Goal: Information Seeking & Learning: Learn about a topic

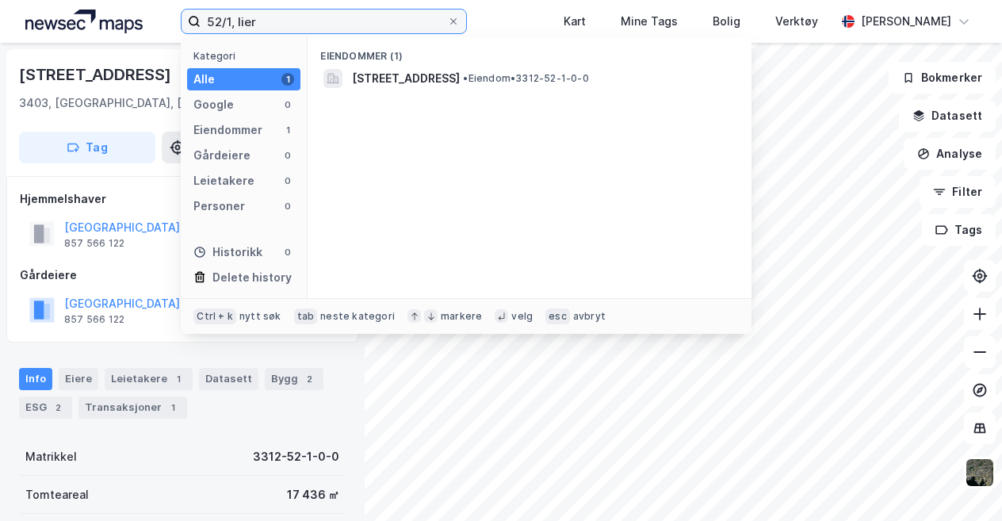
drag, startPoint x: 0, startPoint y: 0, endPoint x: 165, endPoint y: 39, distance: 169.5
click at [165, 39] on div "52/1, lier Kategori Alle 1 Google 0 Eiendommer 1 Gårdeiere 0 Leietakere 0 Perso…" at bounding box center [501, 21] width 1002 height 43
type input "39/80, vågan"
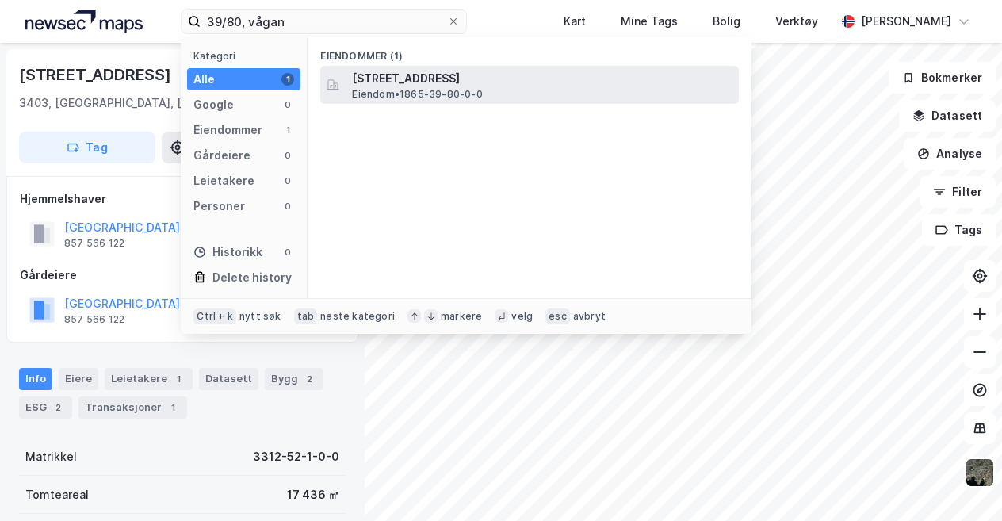
click at [436, 88] on span "Eiendom • 1865-39-80-0-0" at bounding box center [417, 94] width 130 height 13
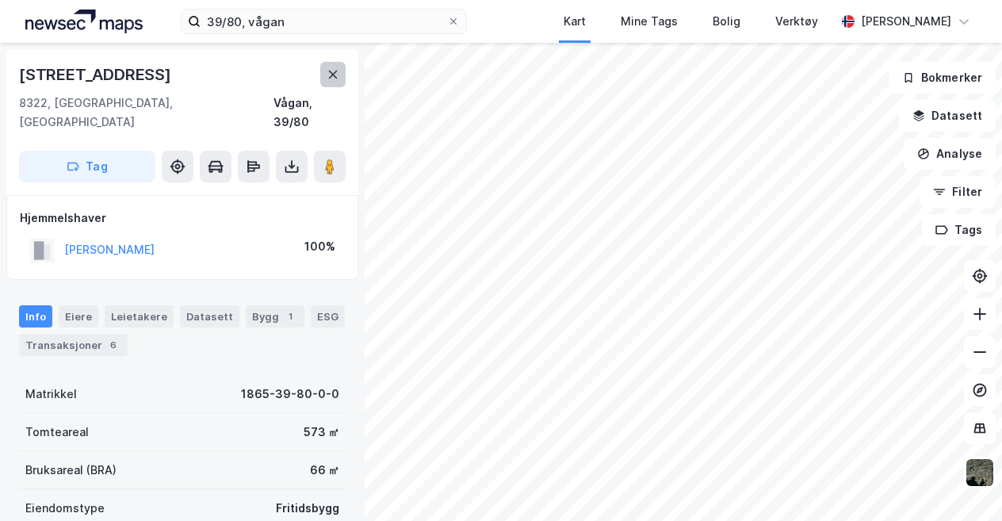
click at [336, 78] on icon at bounding box center [333, 75] width 9 height 8
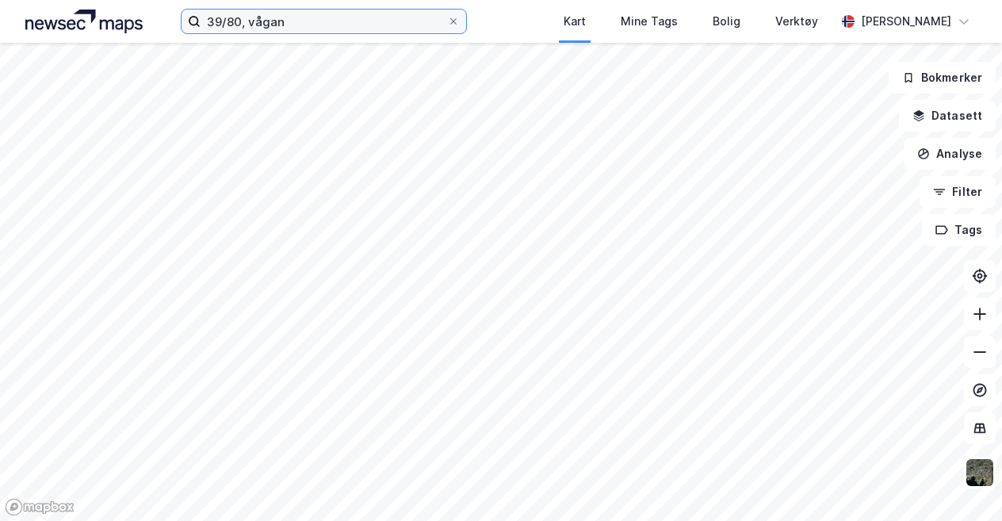
click at [372, 23] on input "39/80, vågan" at bounding box center [324, 22] width 247 height 24
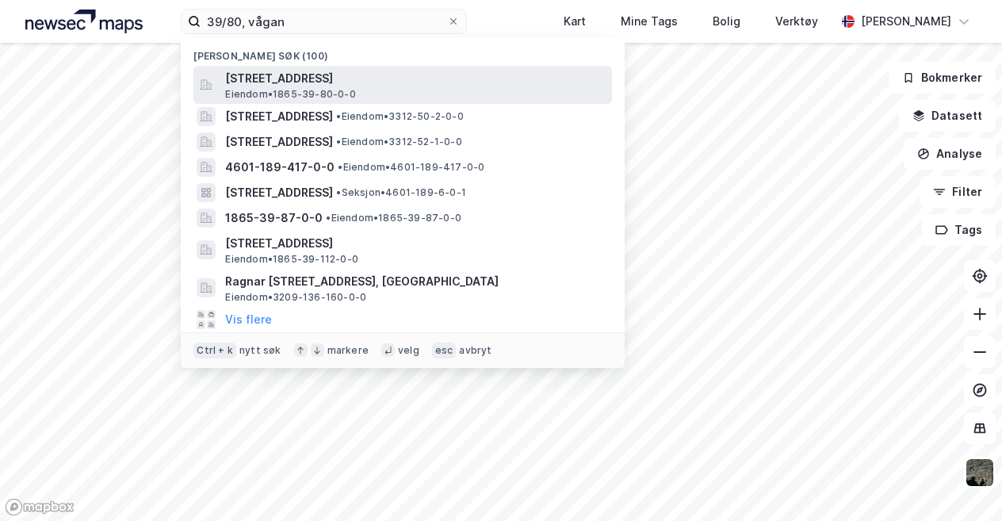
click at [381, 76] on span "[STREET_ADDRESS]" at bounding box center [415, 78] width 381 height 19
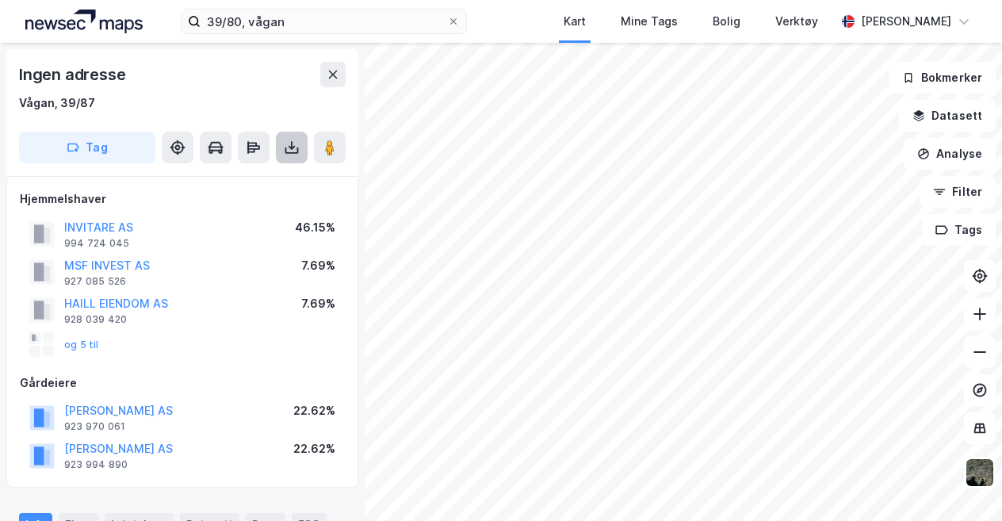
click at [285, 148] on icon at bounding box center [291, 151] width 13 height 6
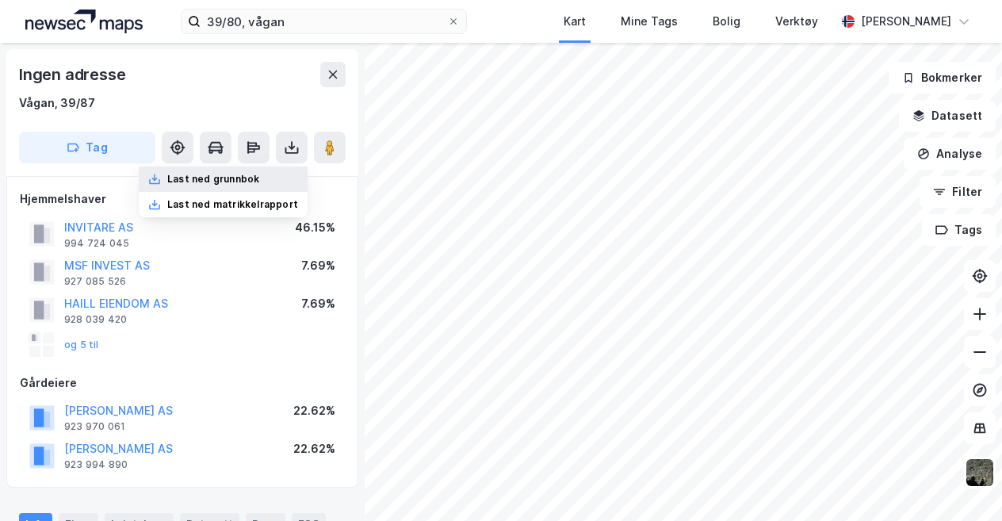
click at [213, 177] on div "Last ned grunnbok" at bounding box center [213, 179] width 92 height 13
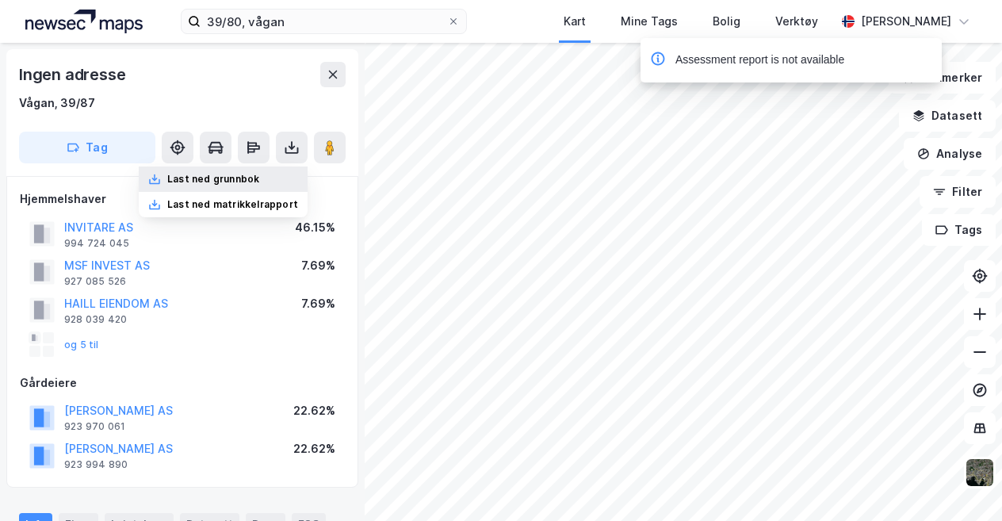
click at [217, 177] on div "Last ned grunnbok" at bounding box center [213, 179] width 92 height 13
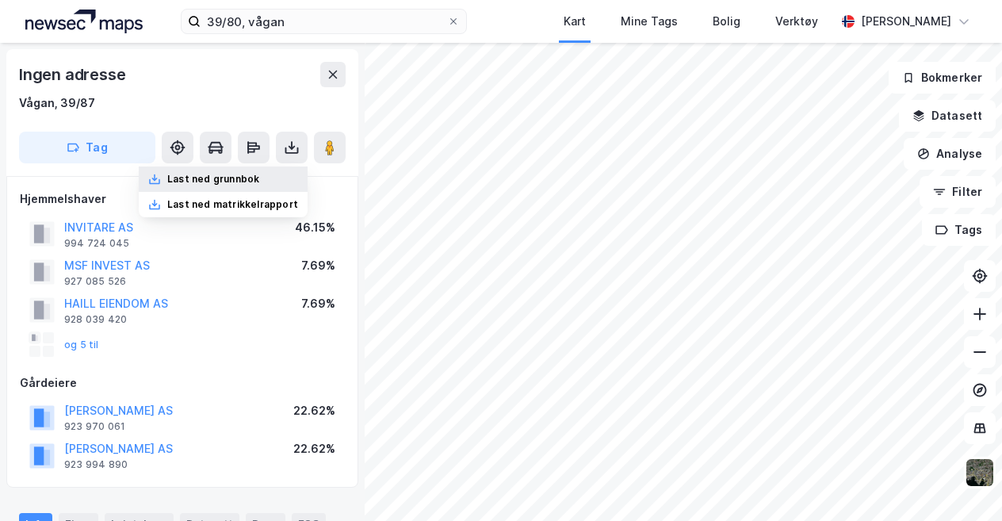
click at [224, 182] on div "Last ned grunnbok" at bounding box center [213, 179] width 92 height 13
click at [0, 0] on button "og 5 til" at bounding box center [0, 0] width 0 height 0
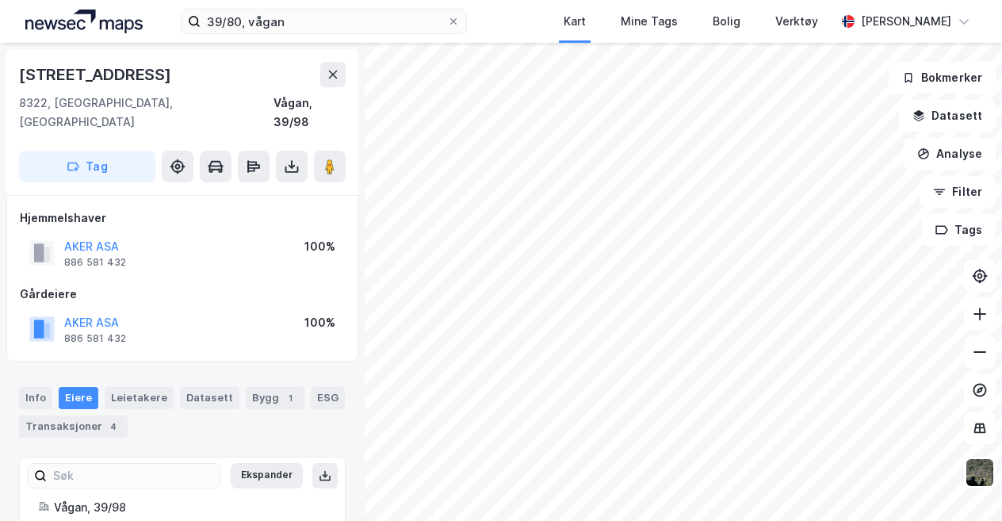
scroll to position [5, 0]
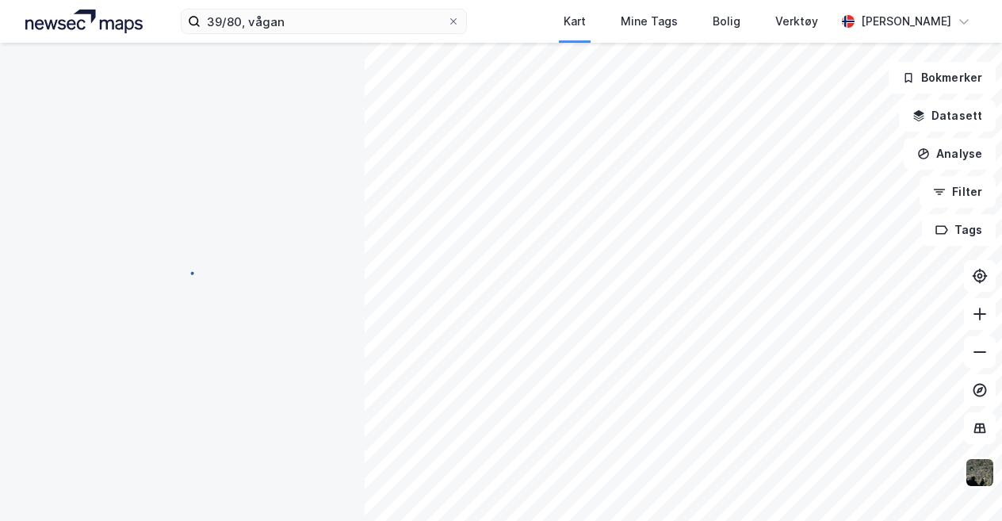
scroll to position [5, 0]
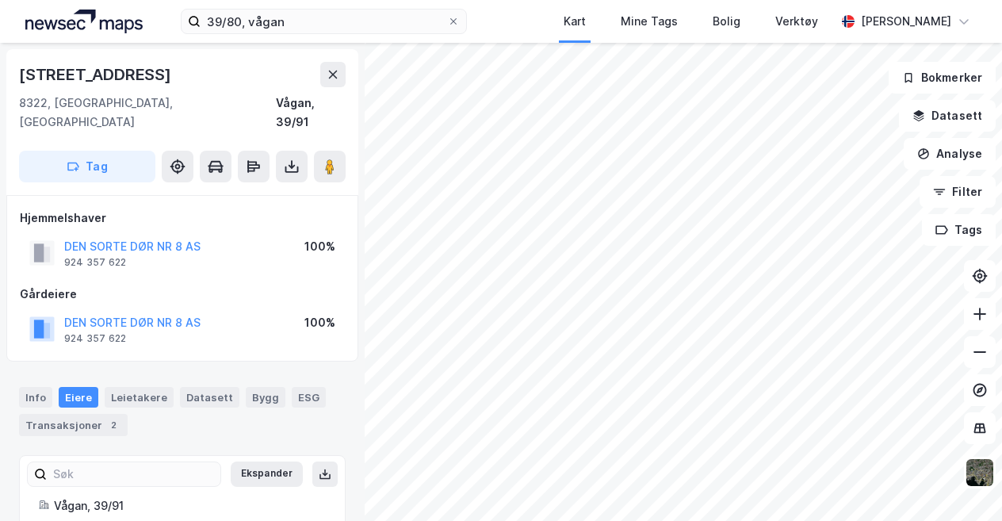
scroll to position [5, 0]
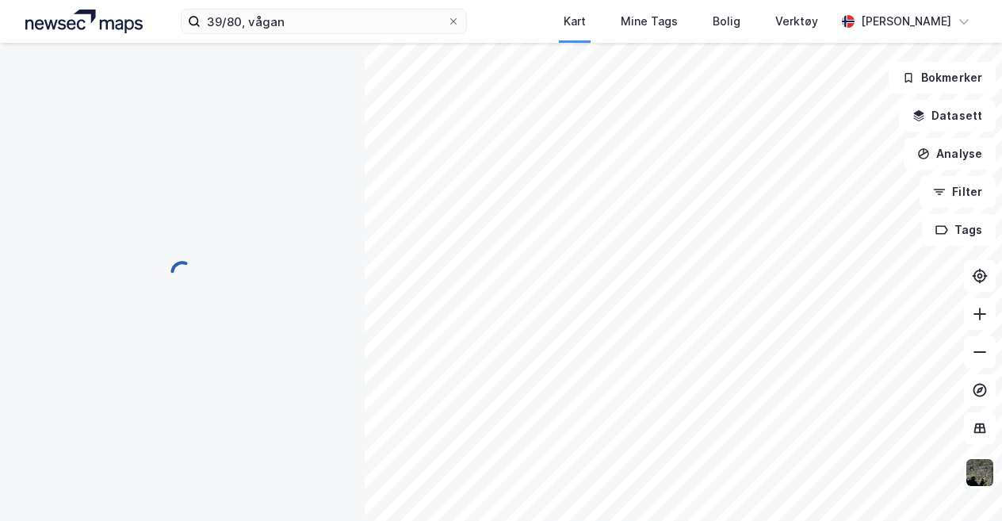
scroll to position [5, 0]
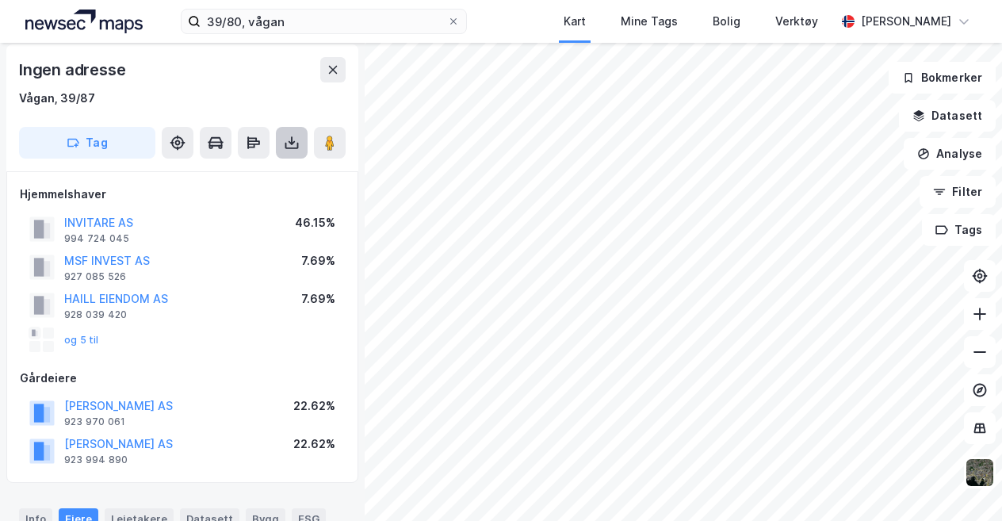
click at [281, 153] on button at bounding box center [292, 143] width 32 height 32
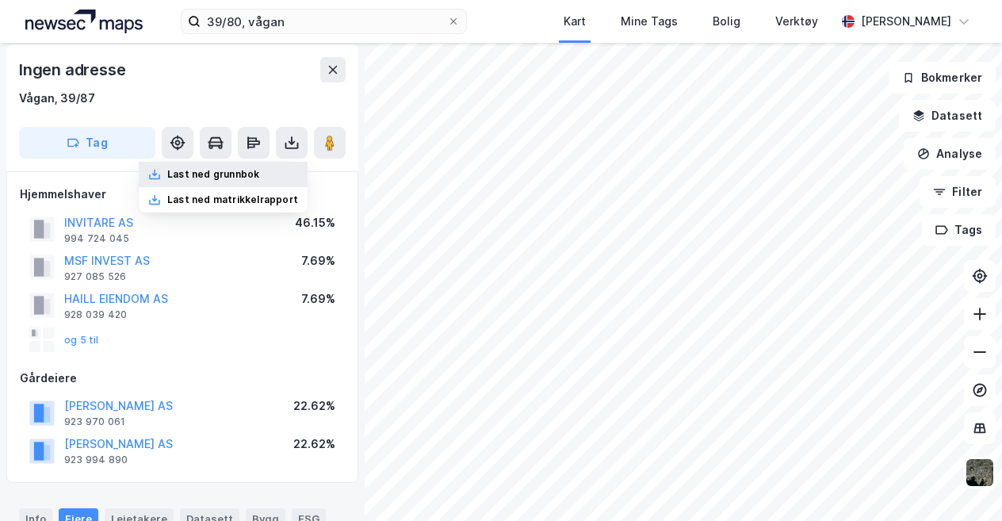
click at [203, 181] on div "Last ned grunnbok" at bounding box center [223, 174] width 169 height 25
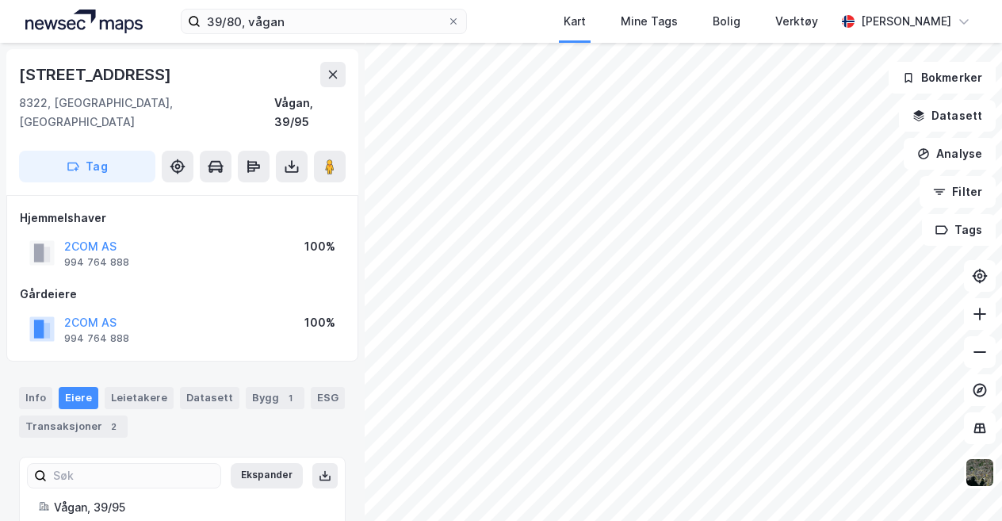
scroll to position [5, 0]
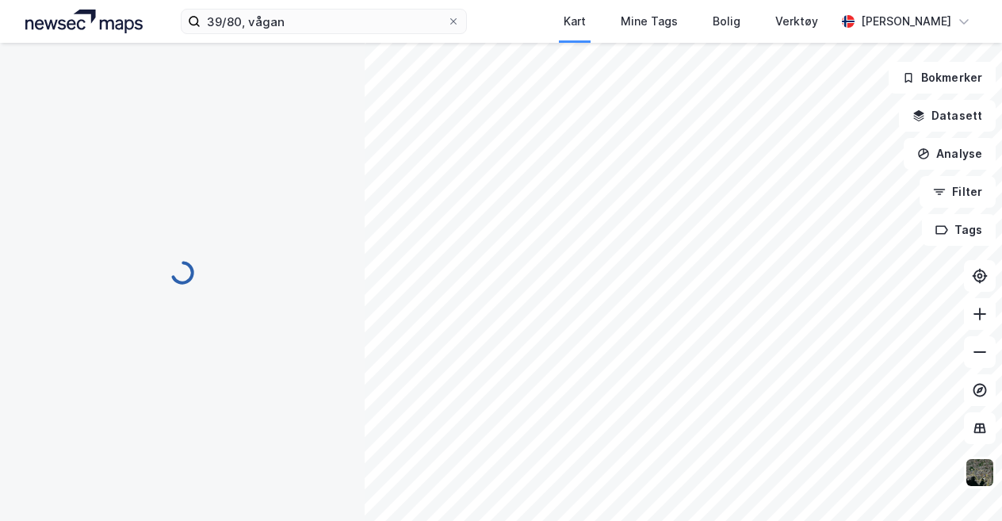
scroll to position [5, 0]
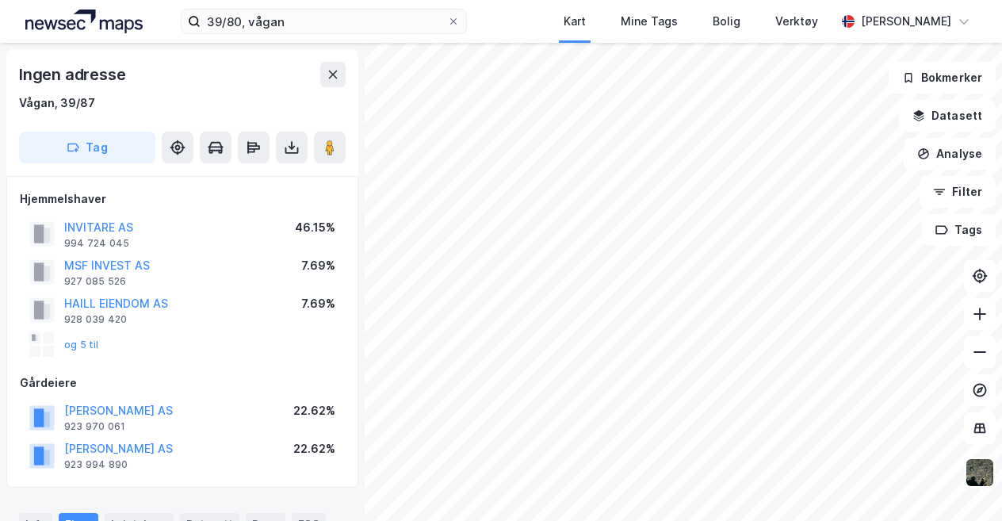
scroll to position [5, 0]
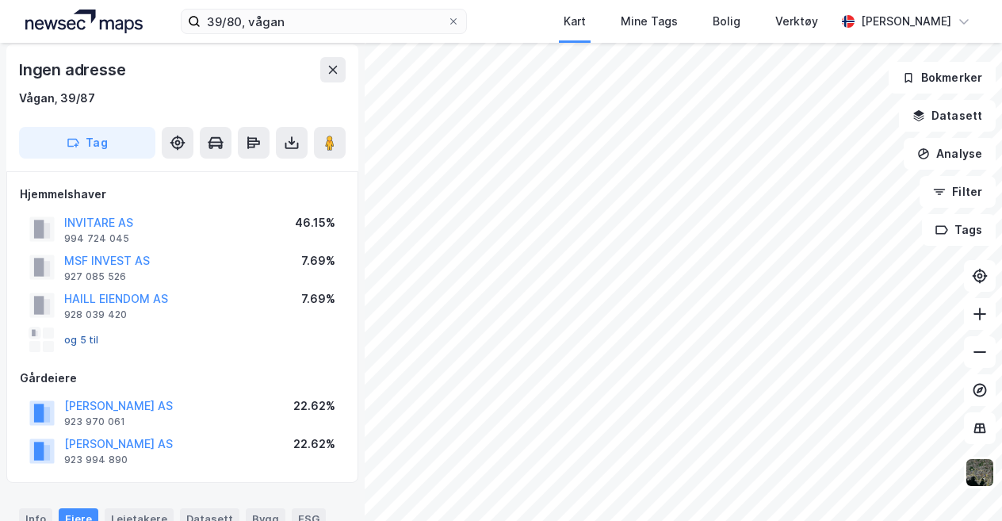
click at [0, 0] on button "og 5 til" at bounding box center [0, 0] width 0 height 0
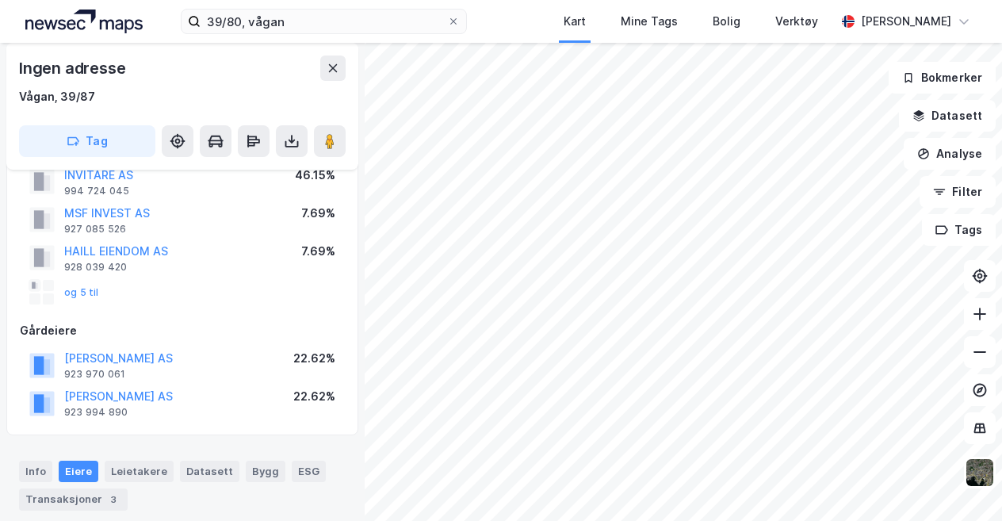
scroll to position [0, 0]
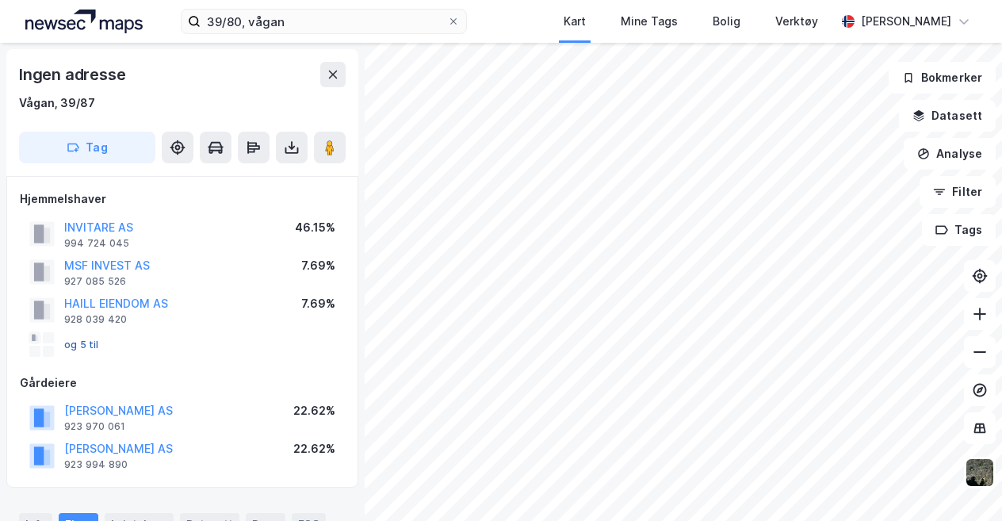
click at [0, 0] on button "og 5 til" at bounding box center [0, 0] width 0 height 0
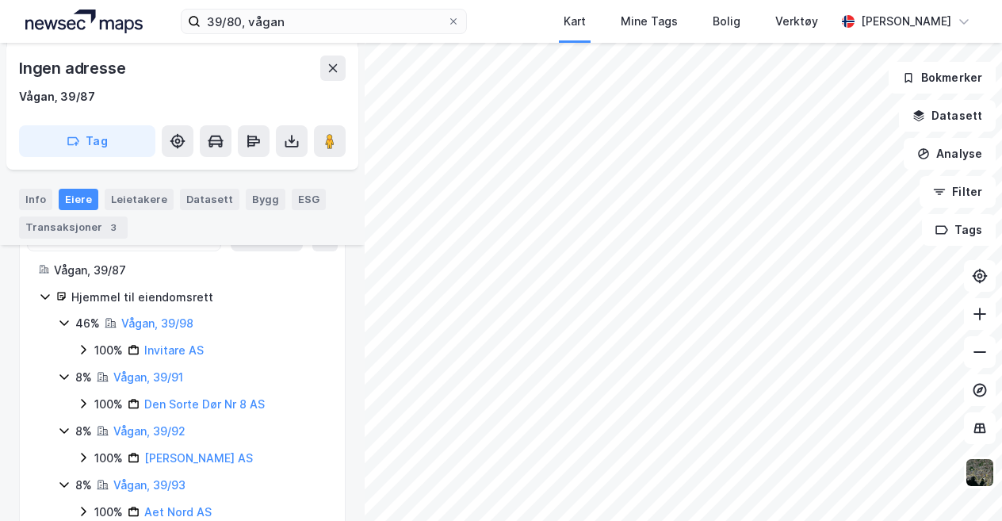
scroll to position [361, 0]
click at [85, 352] on icon at bounding box center [83, 351] width 13 height 13
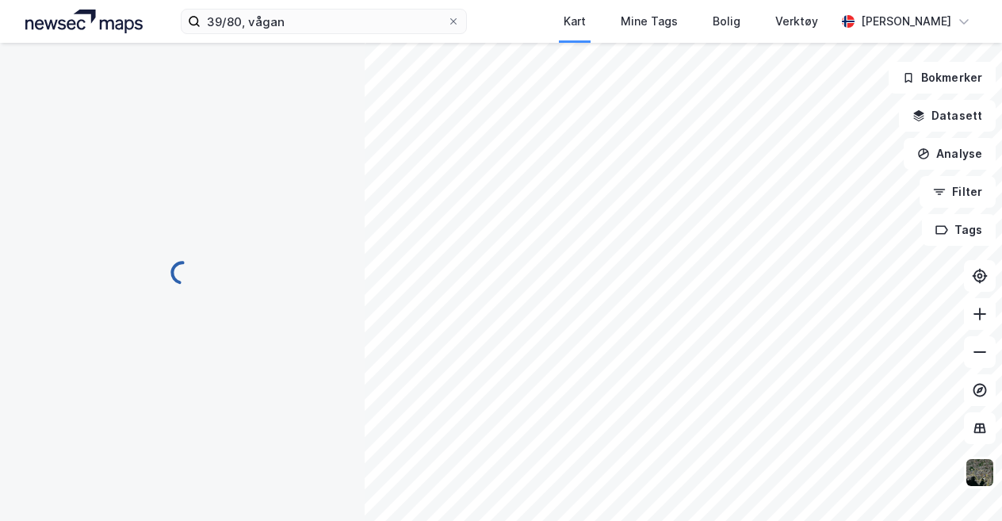
scroll to position [257, 0]
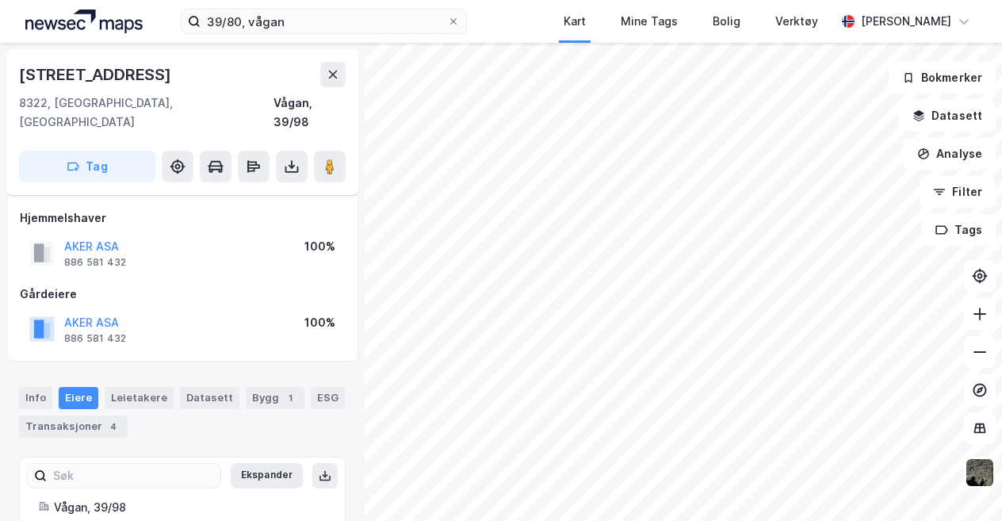
scroll to position [257, 0]
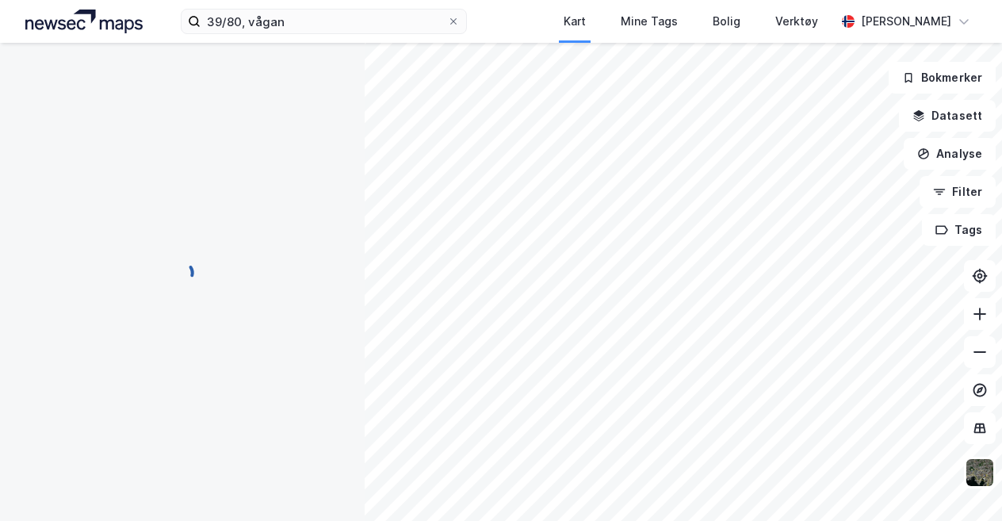
scroll to position [257, 0]
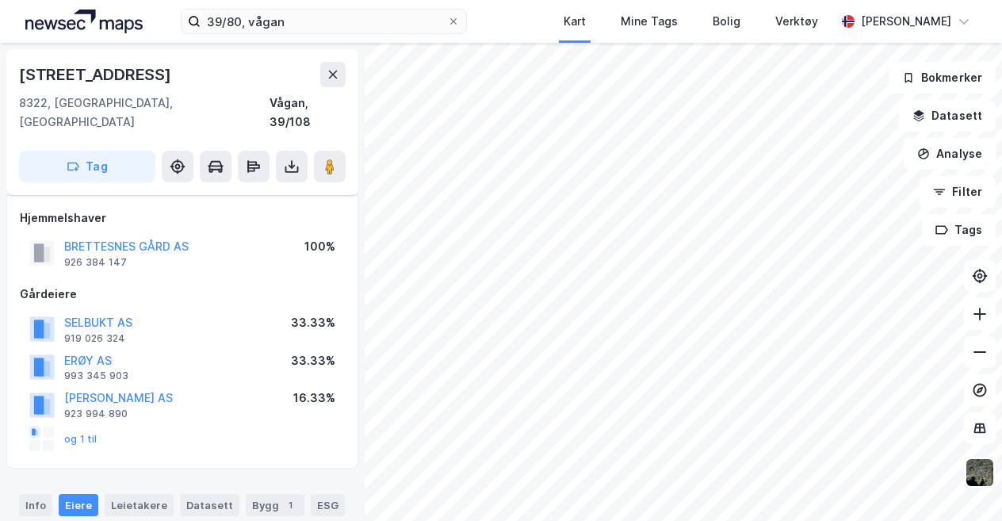
scroll to position [257, 0]
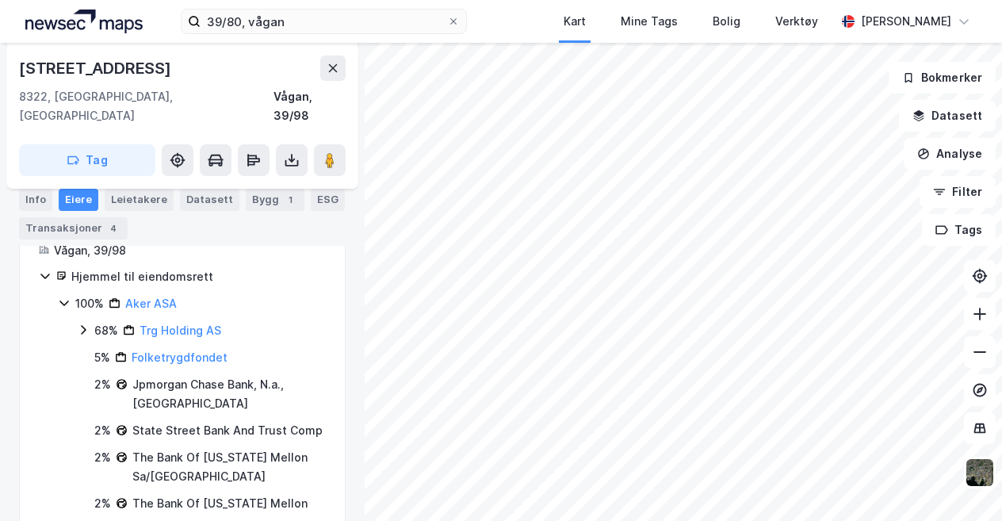
scroll to position [257, 0]
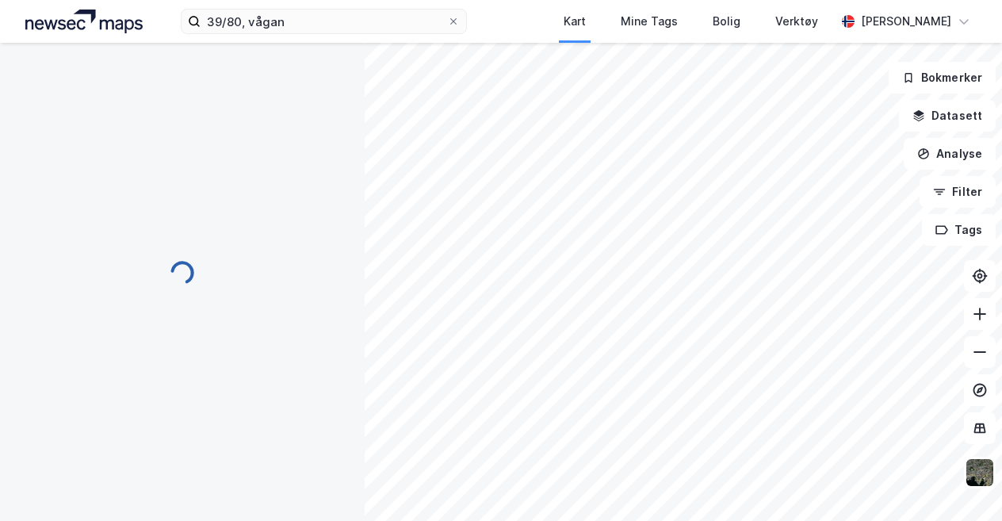
scroll to position [257, 0]
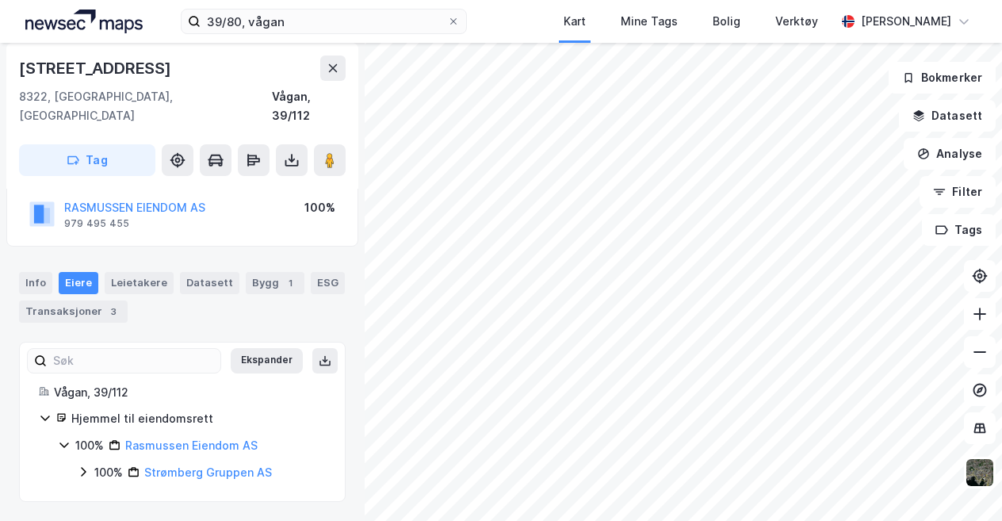
scroll to position [95, 0]
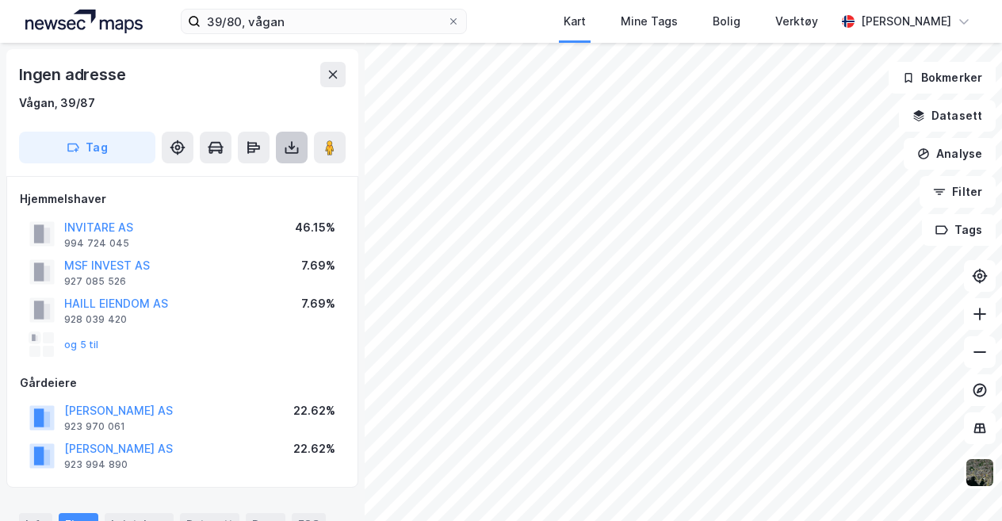
click at [292, 150] on icon at bounding box center [292, 148] width 16 height 16
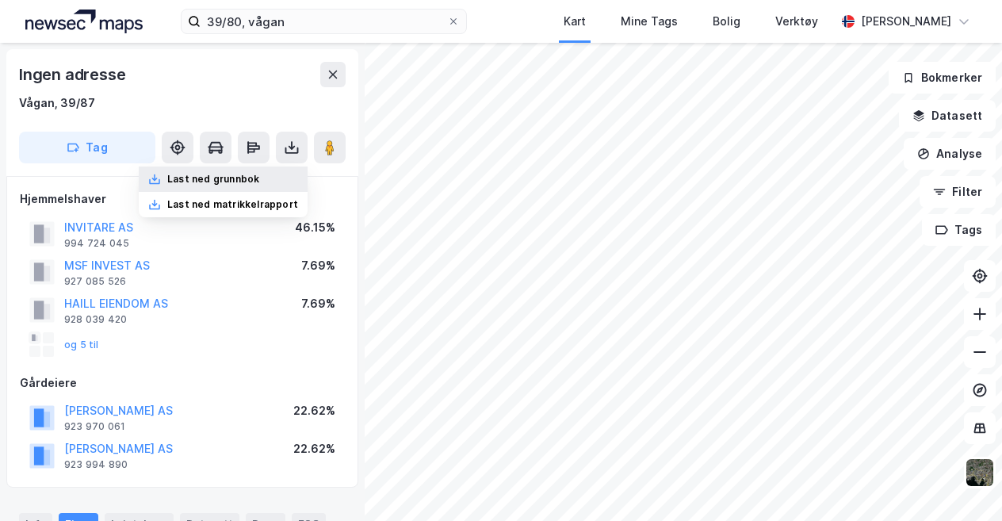
click at [216, 180] on div "Last ned grunnbok" at bounding box center [213, 179] width 92 height 13
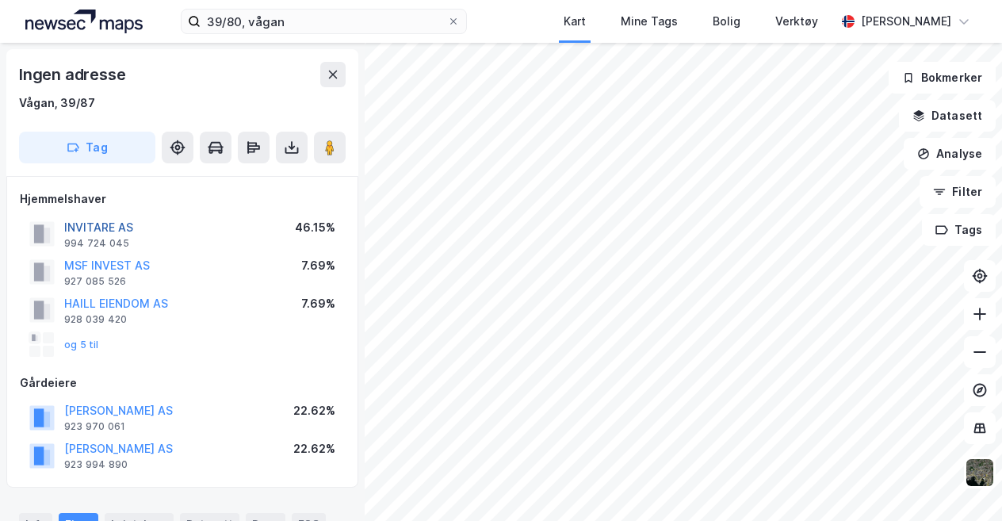
click at [0, 0] on button "INVITARE AS" at bounding box center [0, 0] width 0 height 0
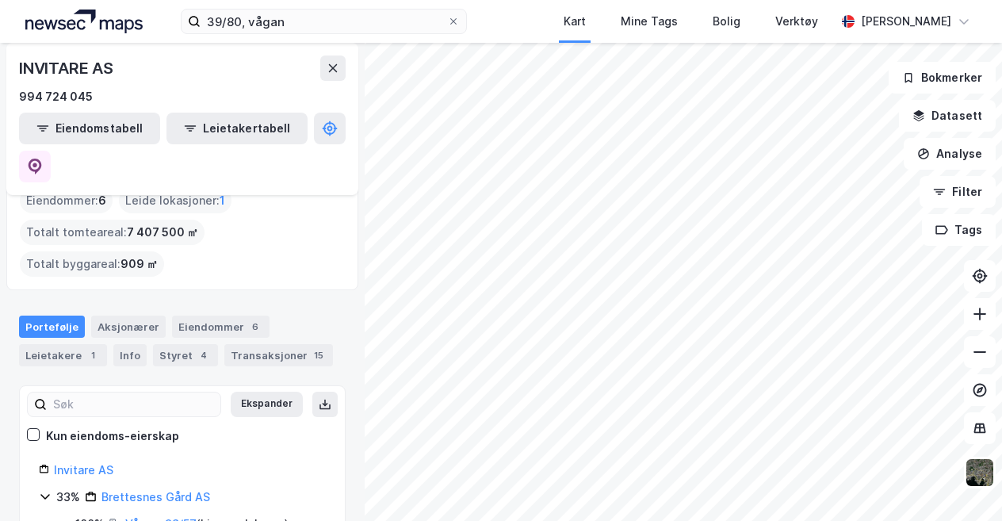
scroll to position [76, 0]
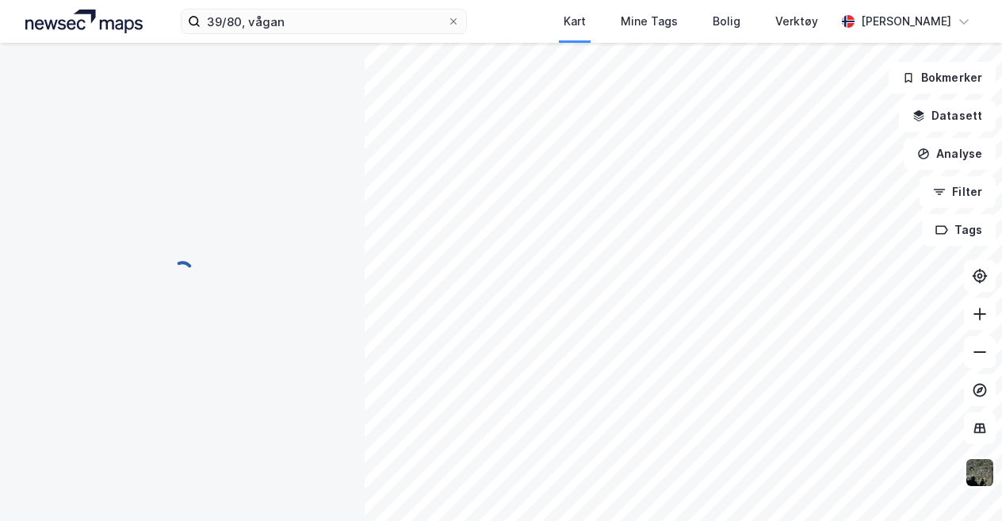
scroll to position [10, 0]
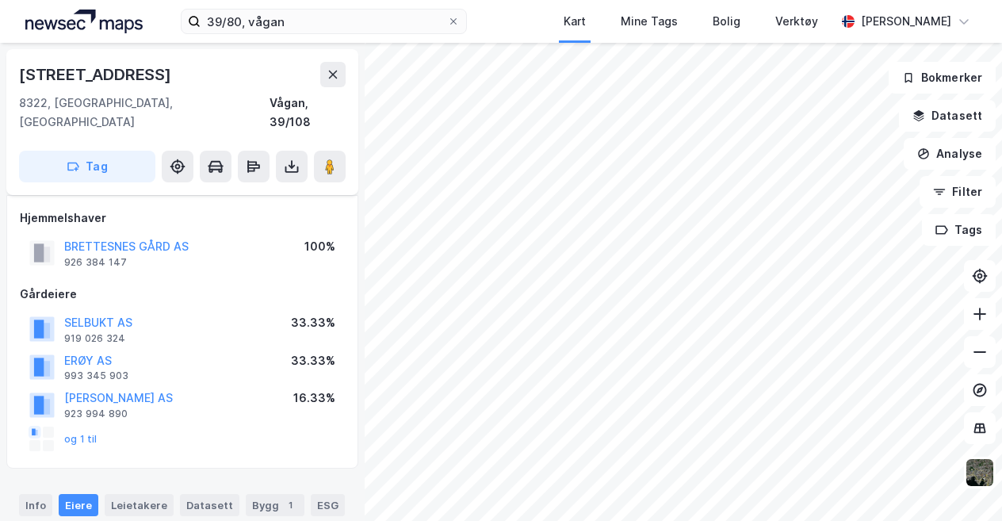
scroll to position [10, 0]
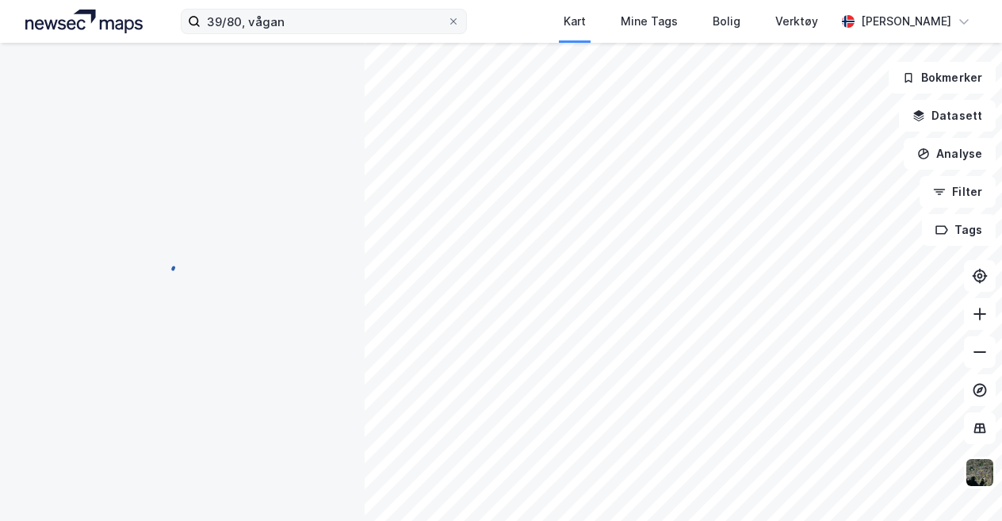
scroll to position [8, 0]
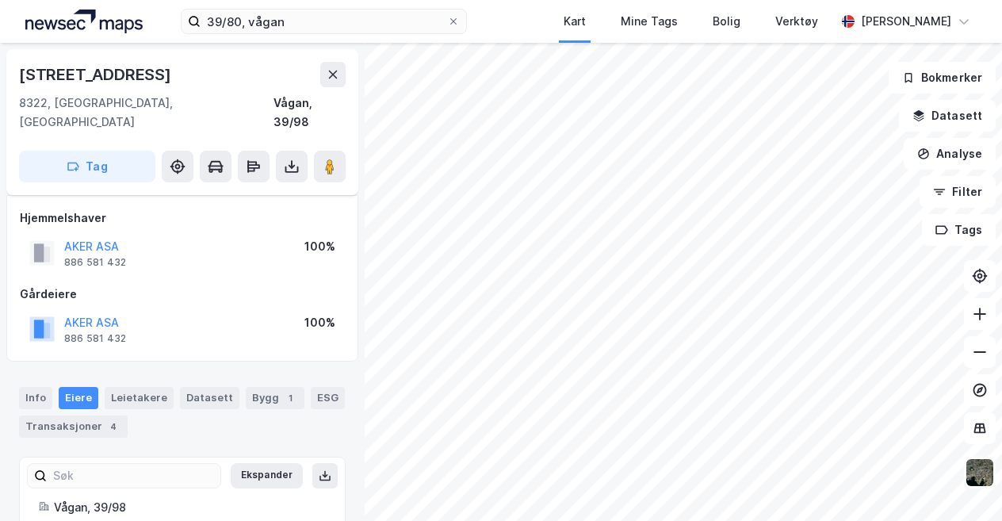
scroll to position [8, 0]
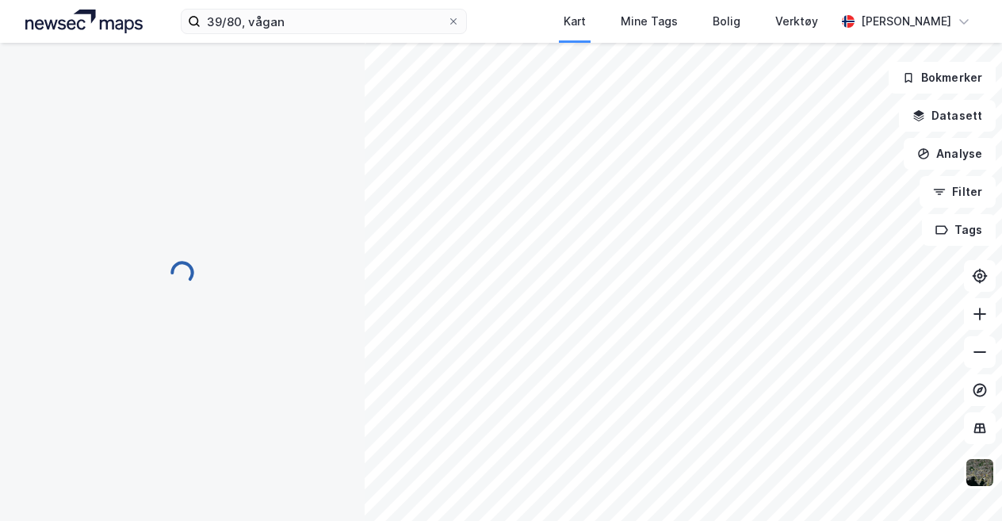
scroll to position [8, 0]
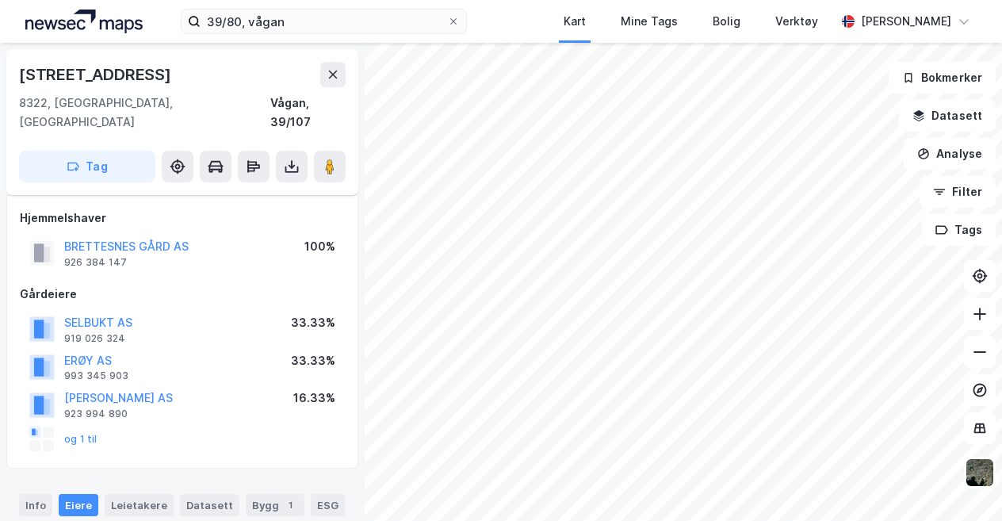
scroll to position [8, 0]
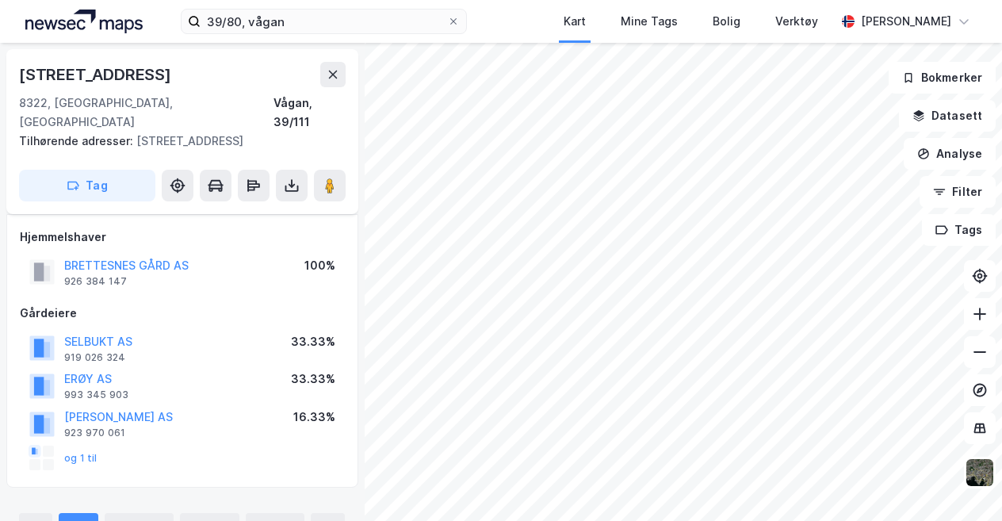
scroll to position [8, 0]
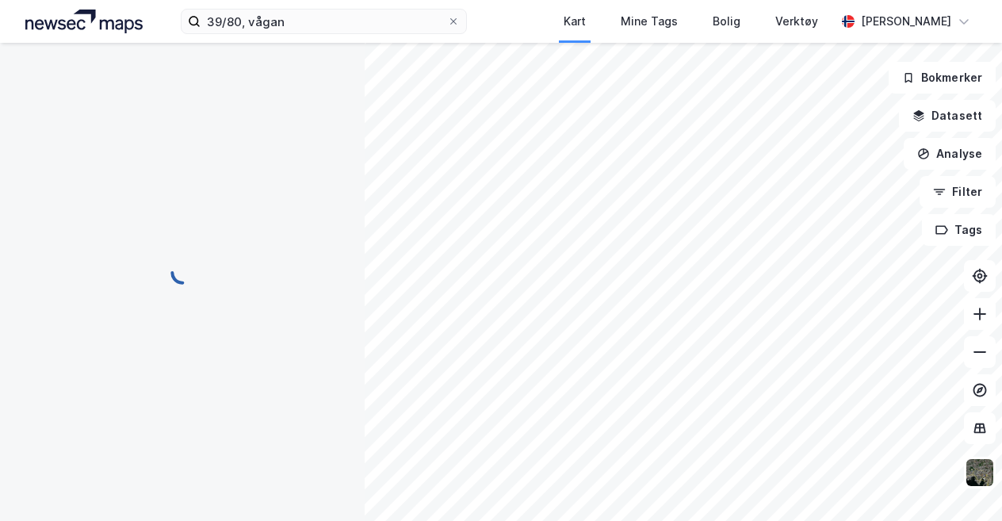
scroll to position [8, 0]
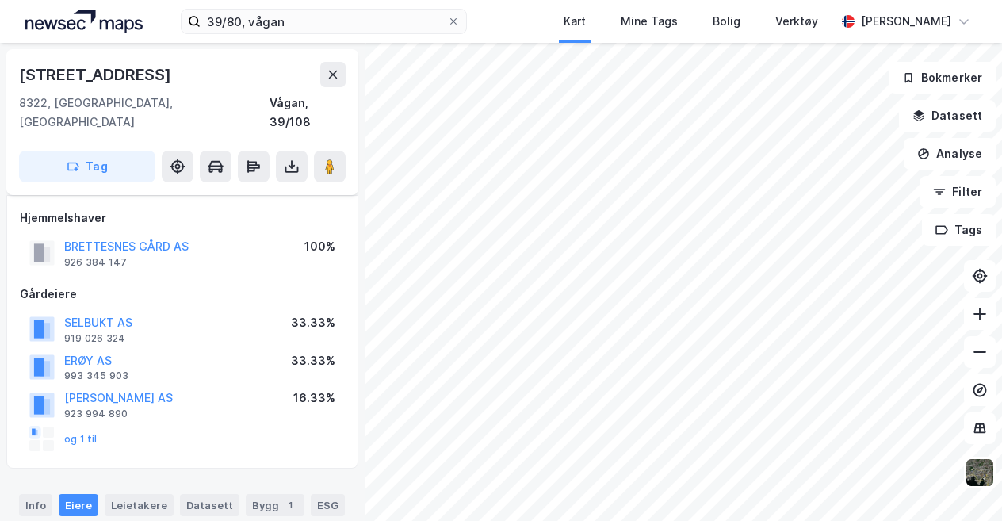
scroll to position [8, 0]
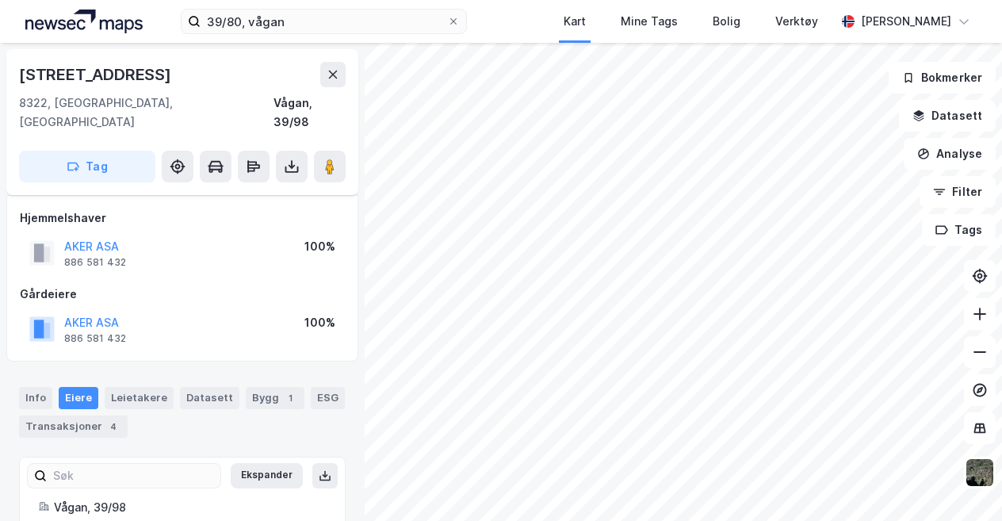
scroll to position [8, 0]
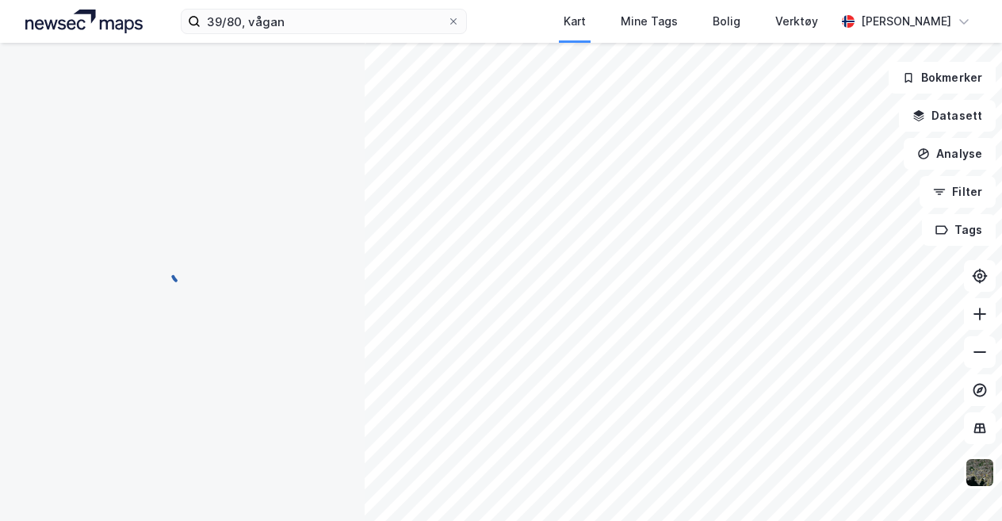
scroll to position [8, 0]
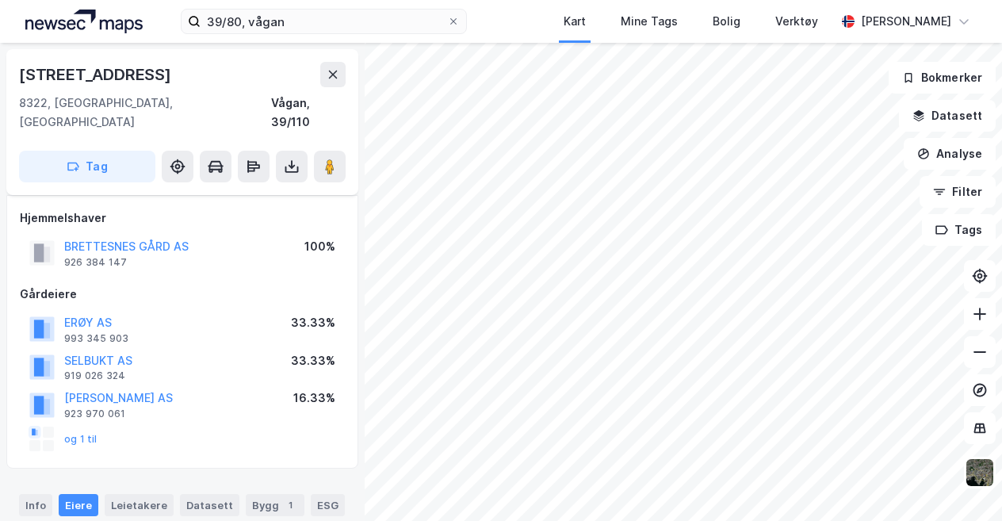
scroll to position [8, 0]
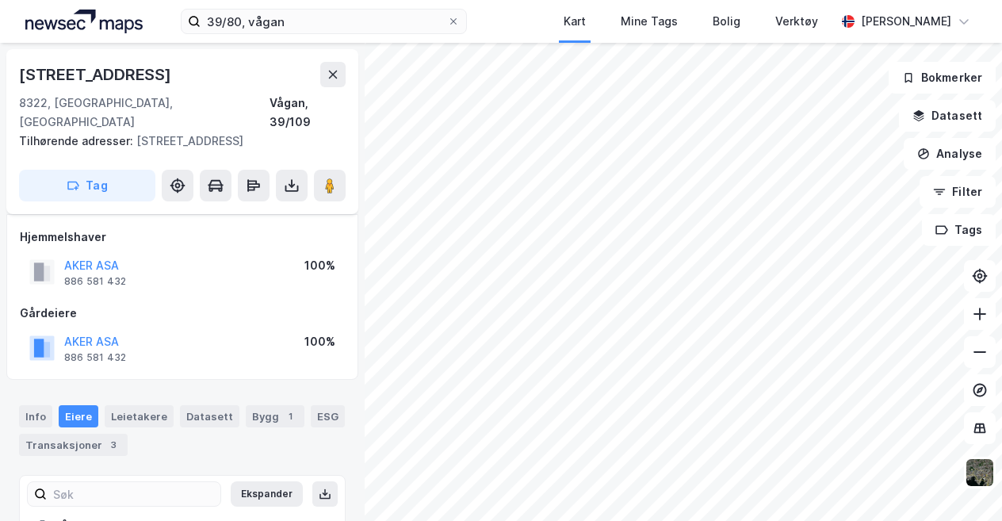
scroll to position [8, 0]
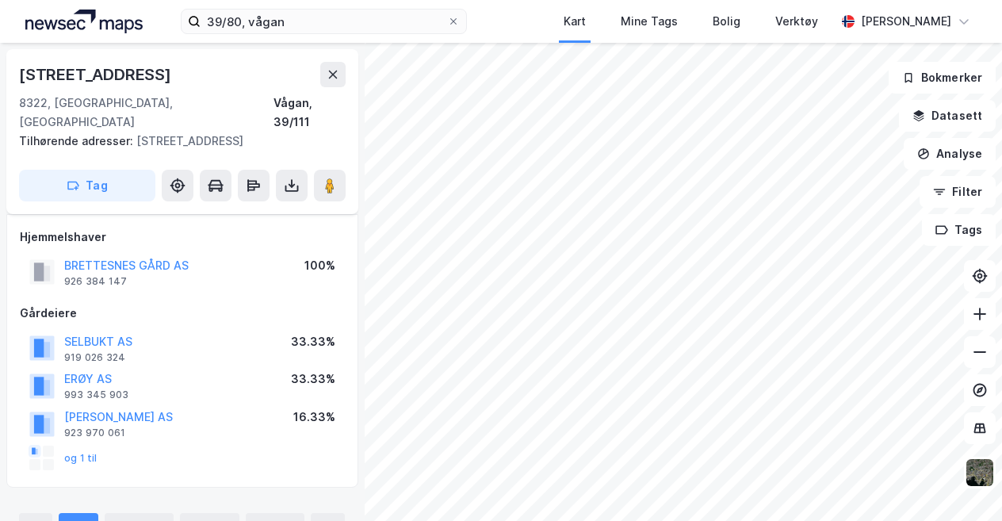
scroll to position [8, 0]
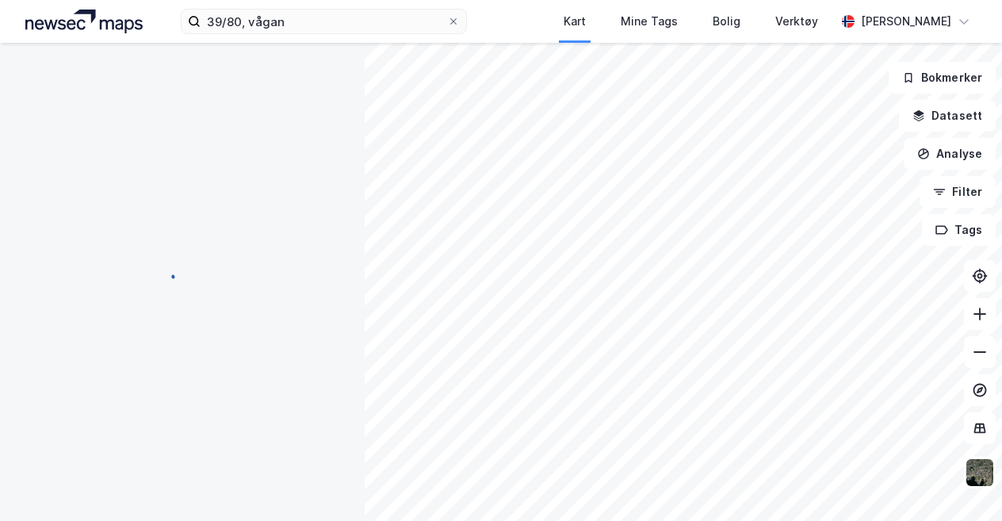
scroll to position [8, 0]
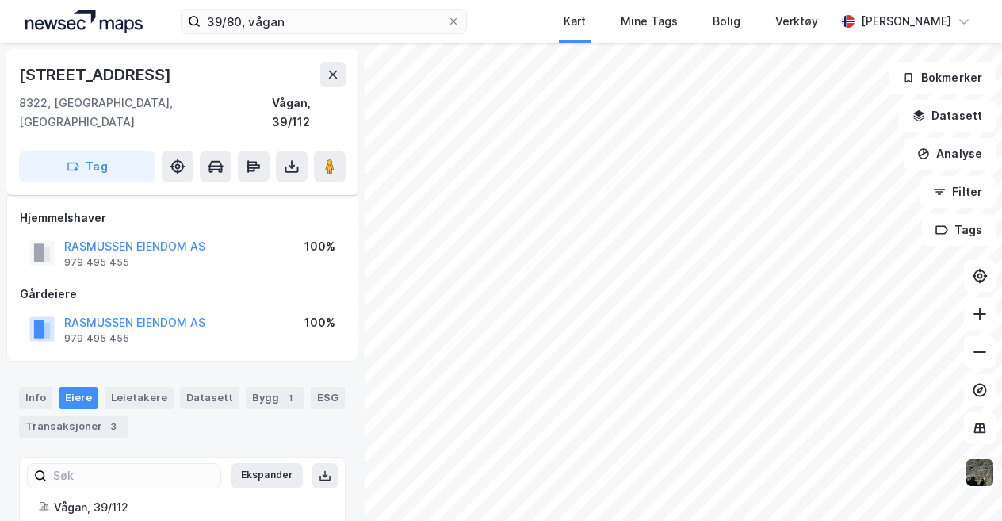
scroll to position [8, 0]
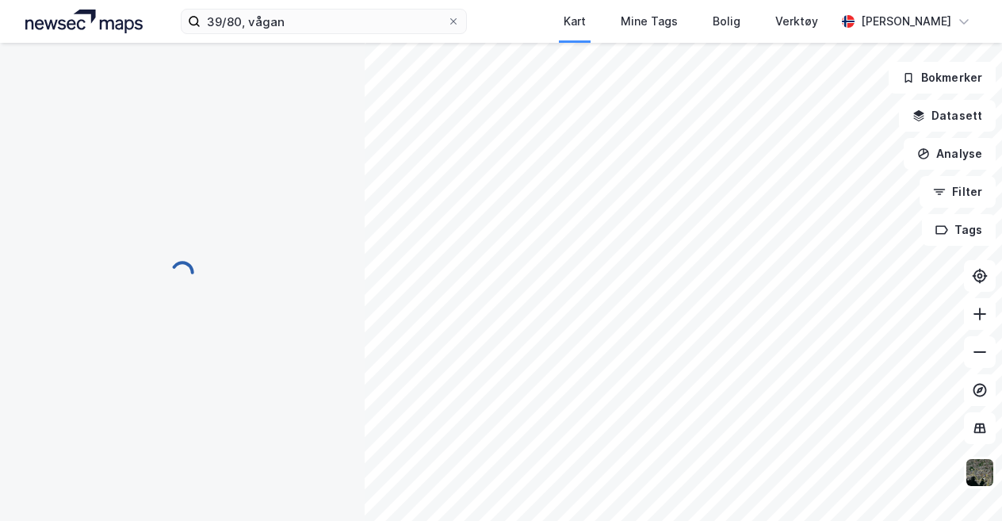
scroll to position [8, 0]
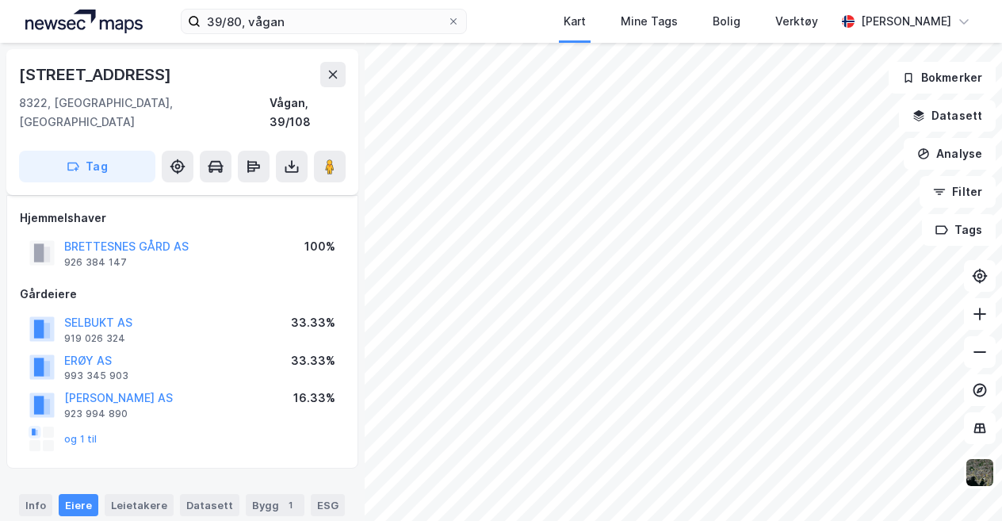
scroll to position [8, 0]
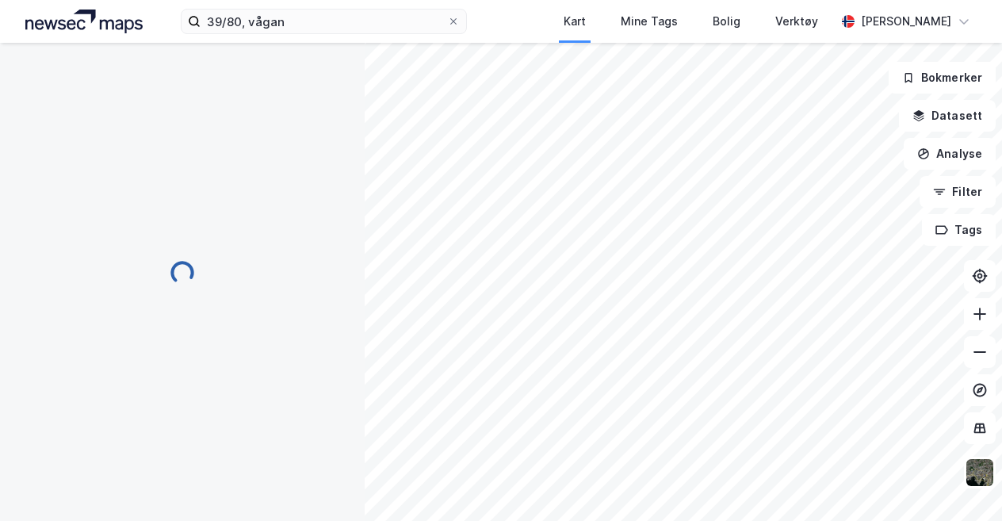
scroll to position [8, 0]
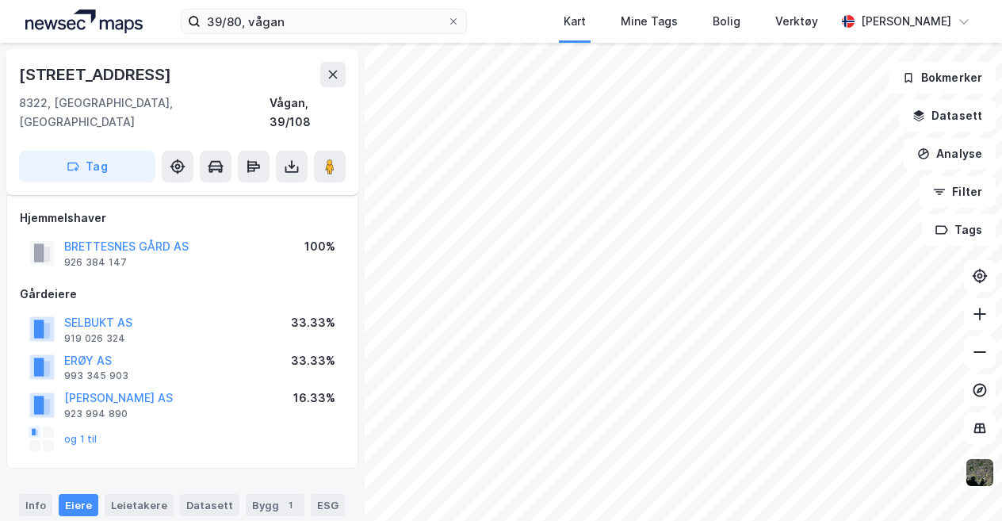
scroll to position [8, 0]
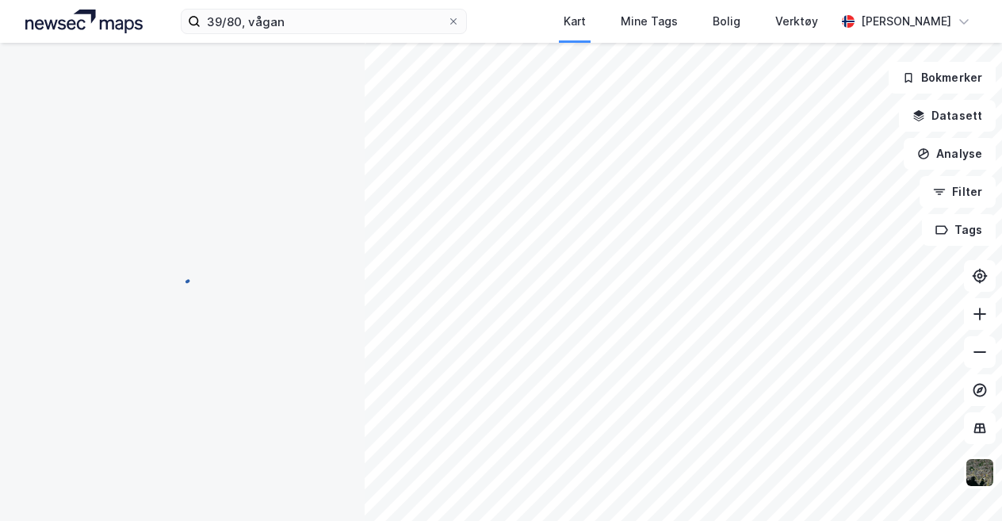
scroll to position [8, 0]
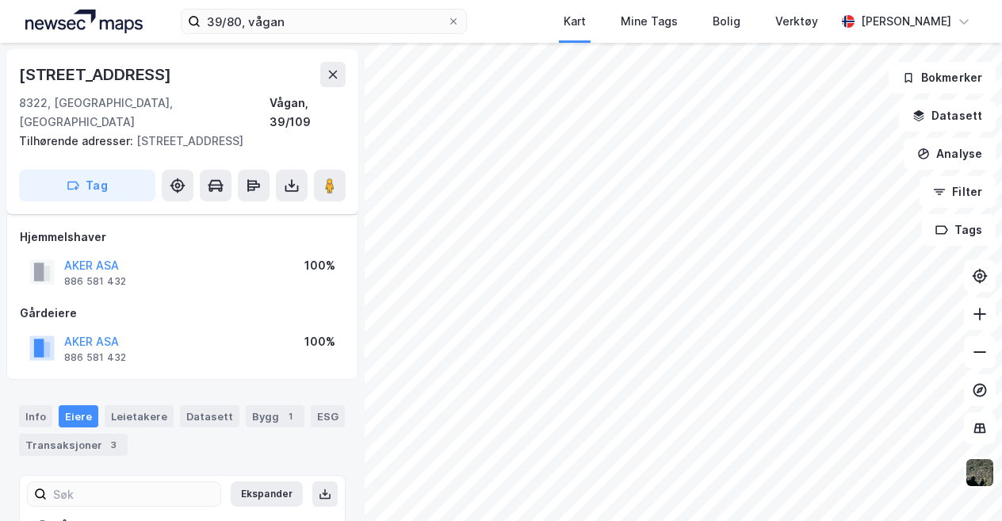
scroll to position [8, 0]
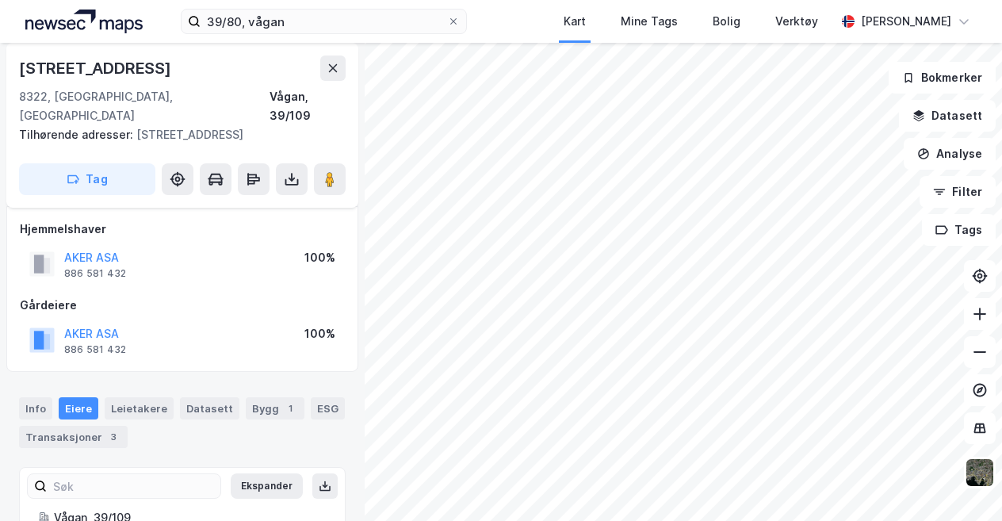
scroll to position [8, 0]
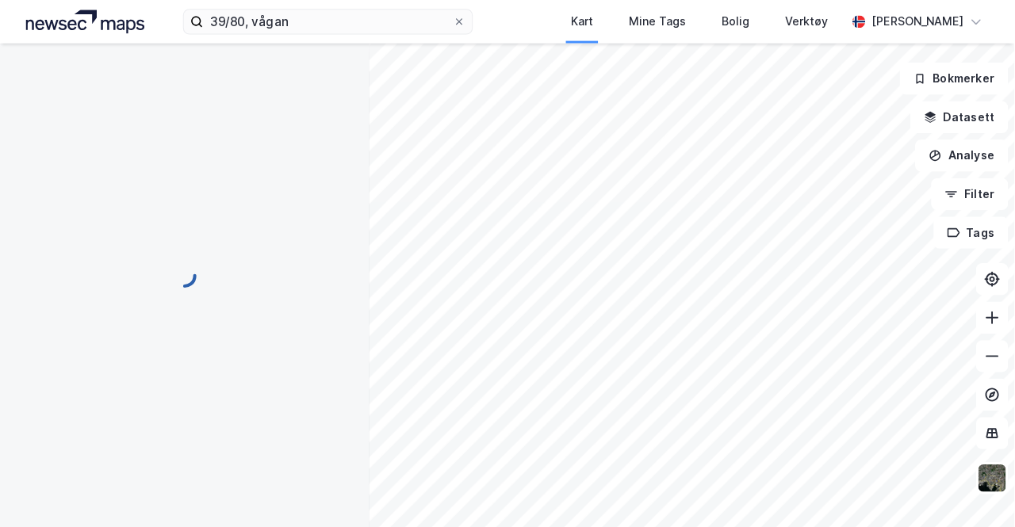
scroll to position [8, 0]
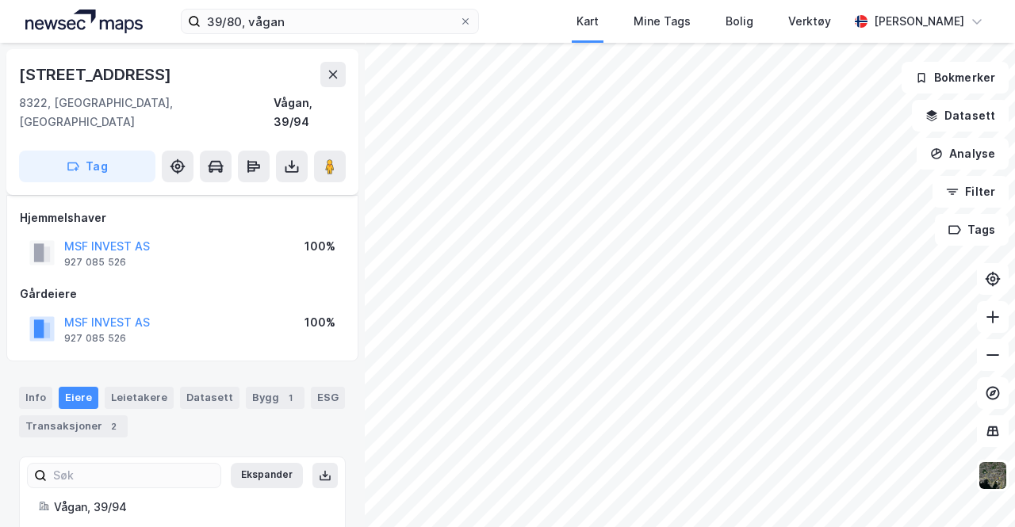
scroll to position [8, 0]
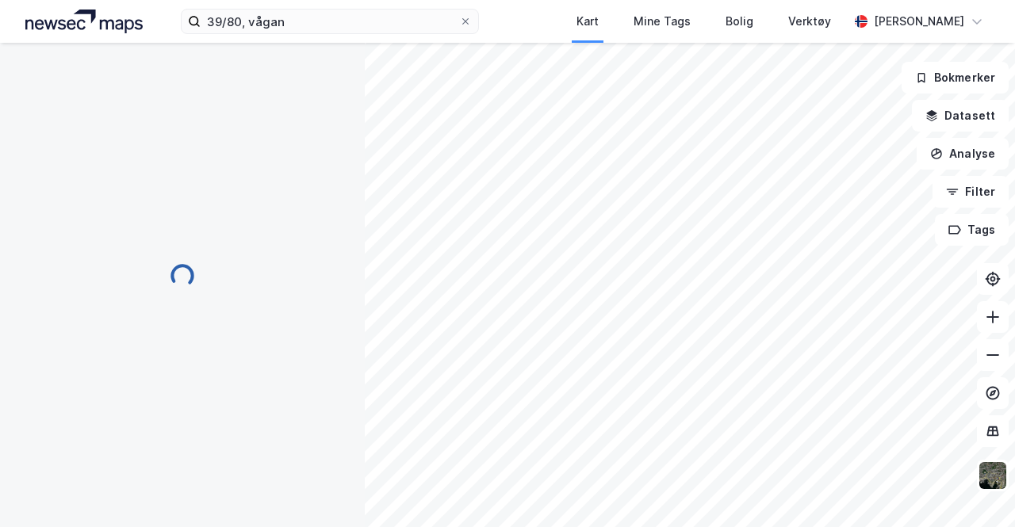
scroll to position [8, 0]
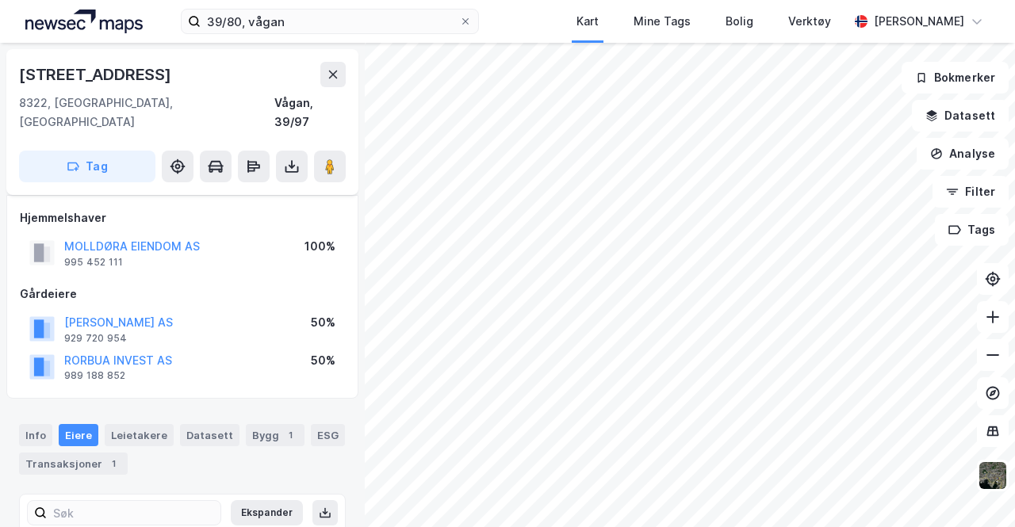
scroll to position [8, 0]
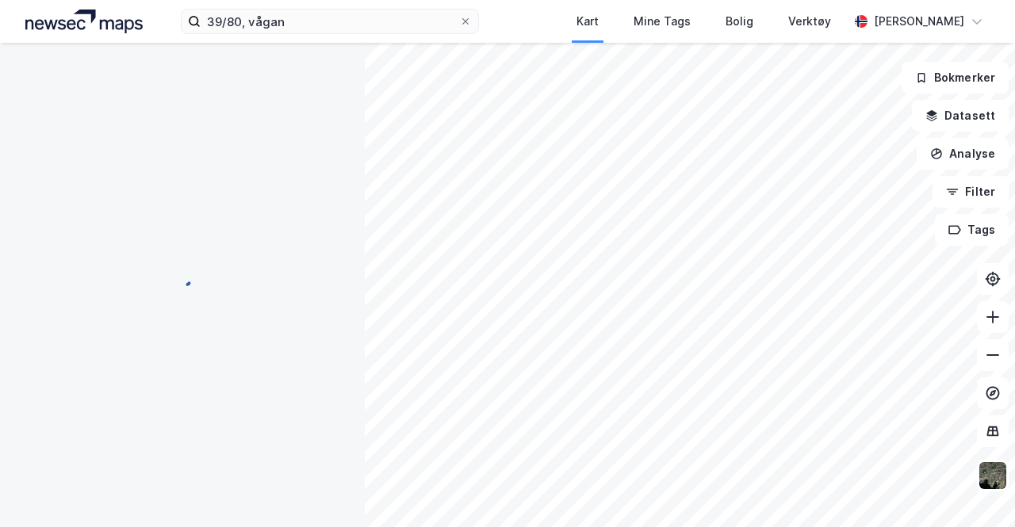
scroll to position [8, 0]
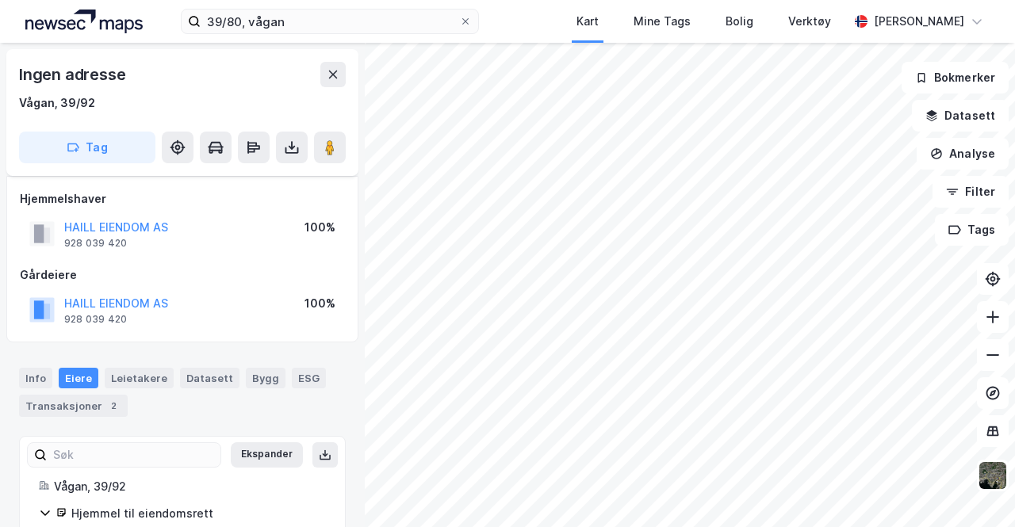
scroll to position [8, 0]
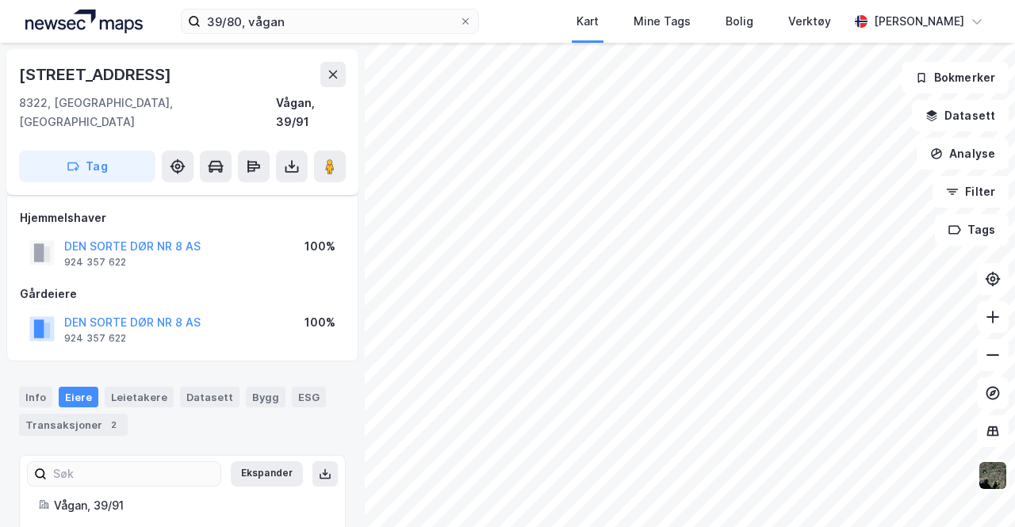
scroll to position [8, 0]
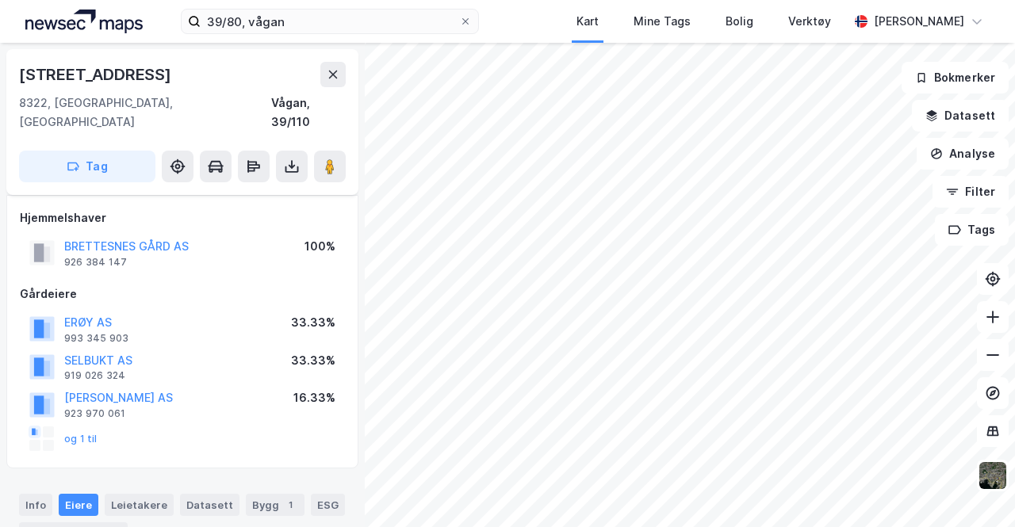
scroll to position [8, 0]
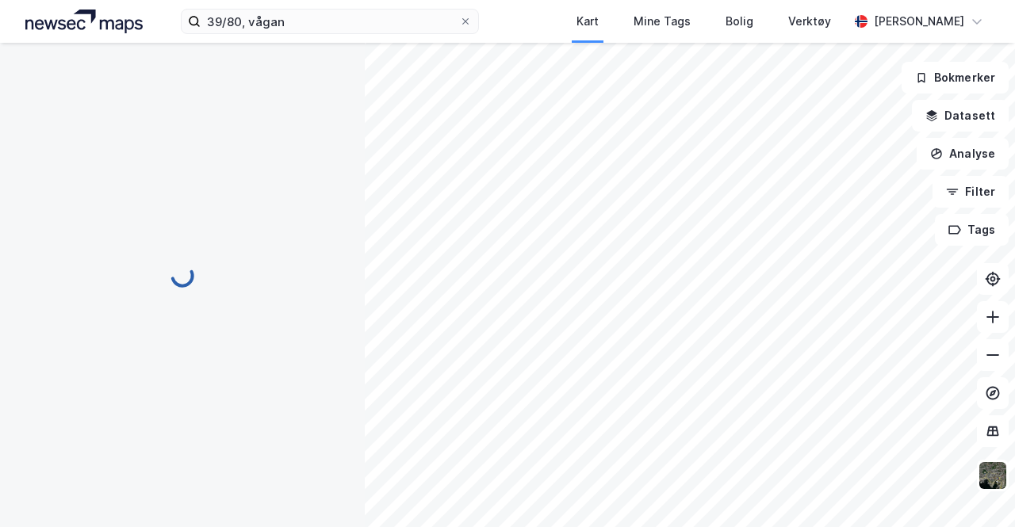
scroll to position [8, 0]
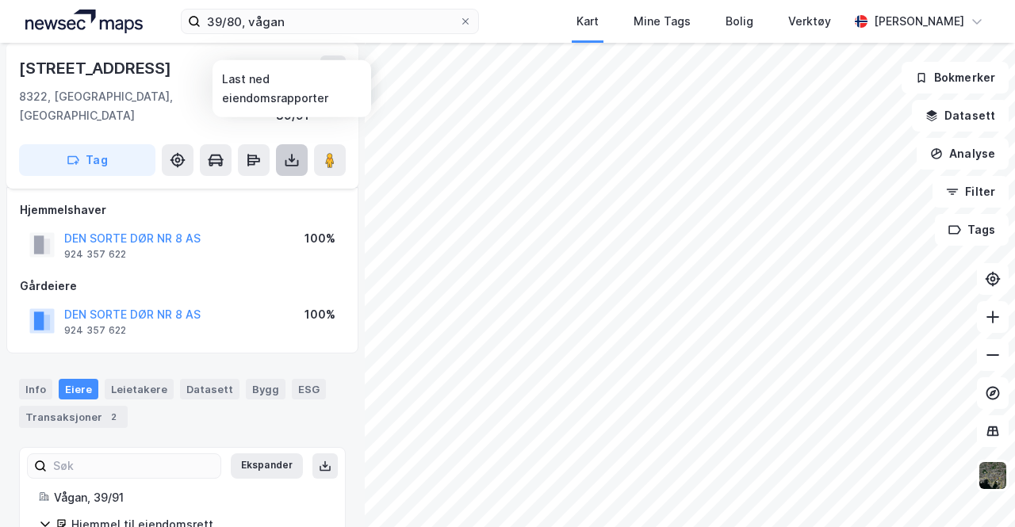
click at [295, 152] on icon at bounding box center [292, 160] width 16 height 16
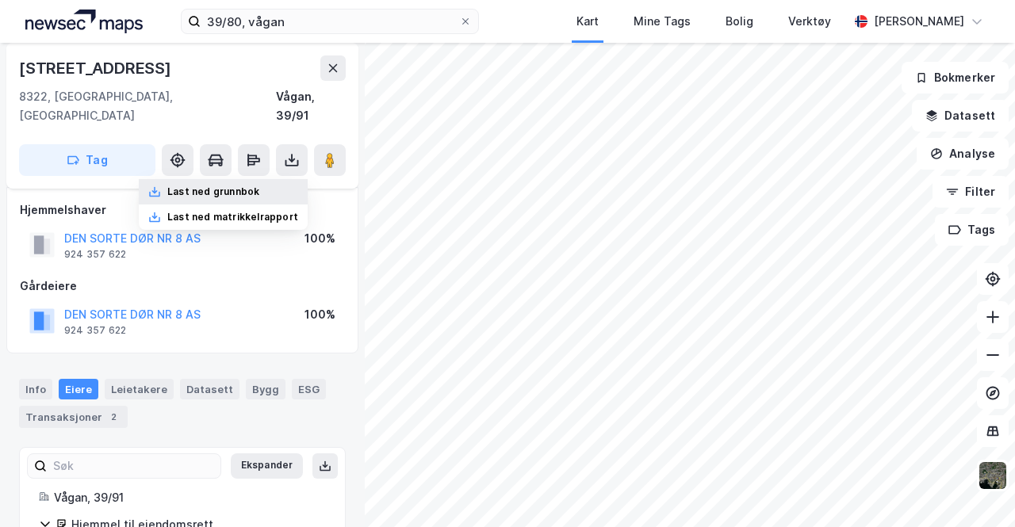
click at [209, 186] on div "Last ned grunnbok" at bounding box center [213, 192] width 92 height 13
